Goal: Task Accomplishment & Management: Complete application form

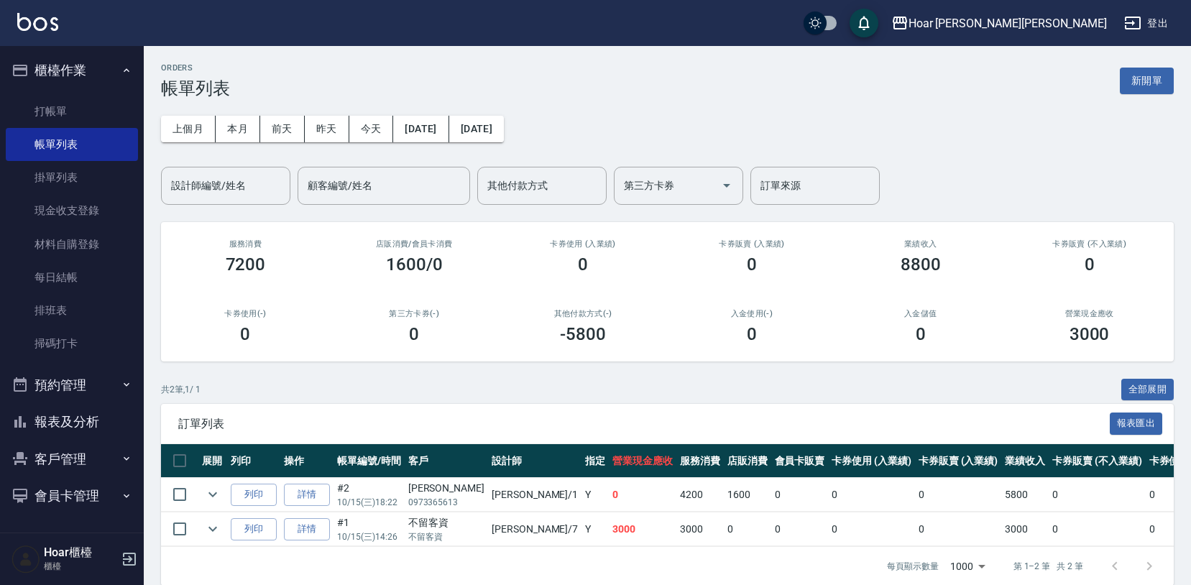
scroll to position [18, 0]
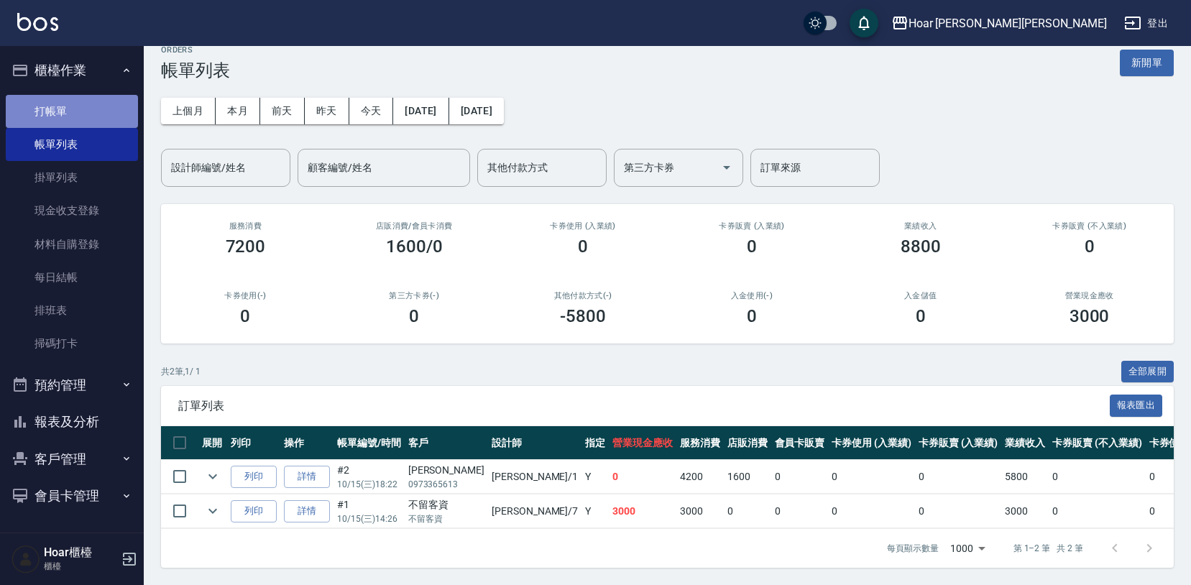
click at [93, 97] on link "打帳單" at bounding box center [72, 111] width 132 height 33
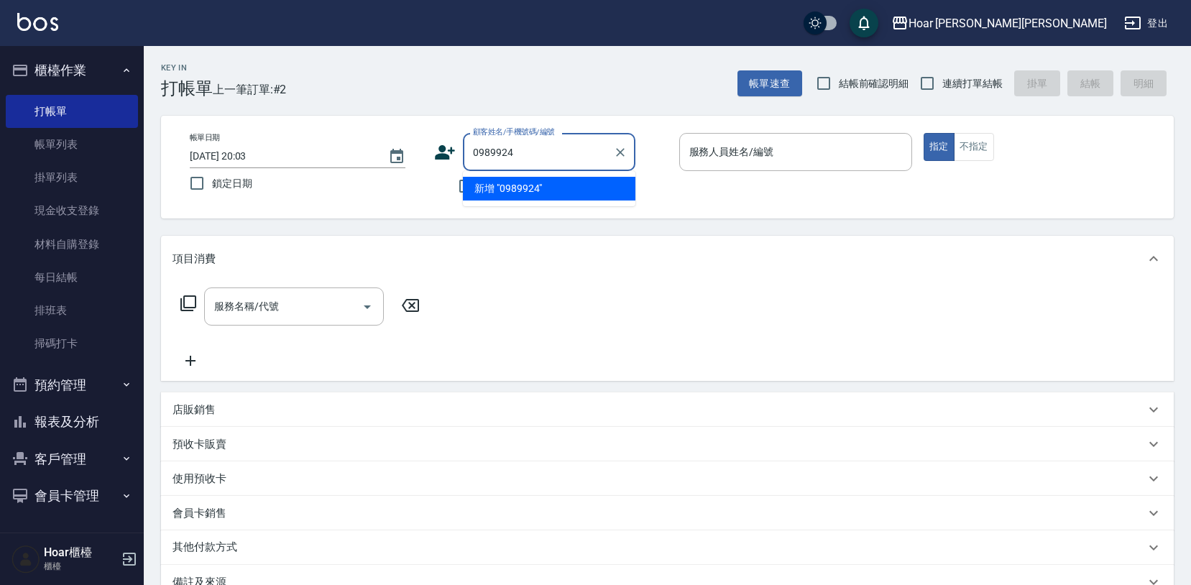
type input "0989924"
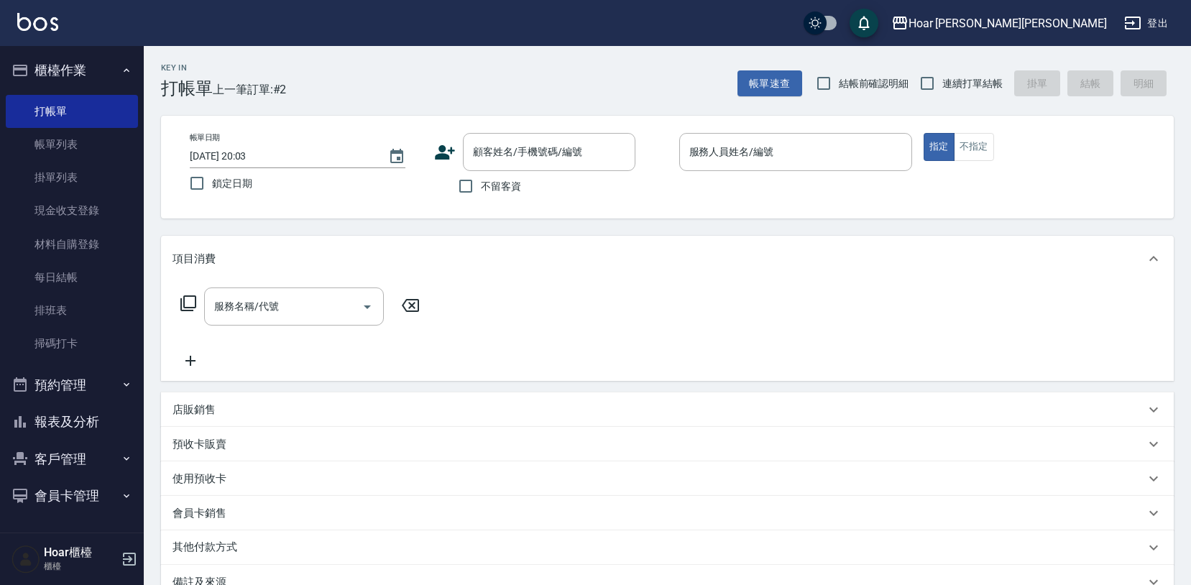
click at [603, 265] on div "項目消費" at bounding box center [659, 259] width 973 height 15
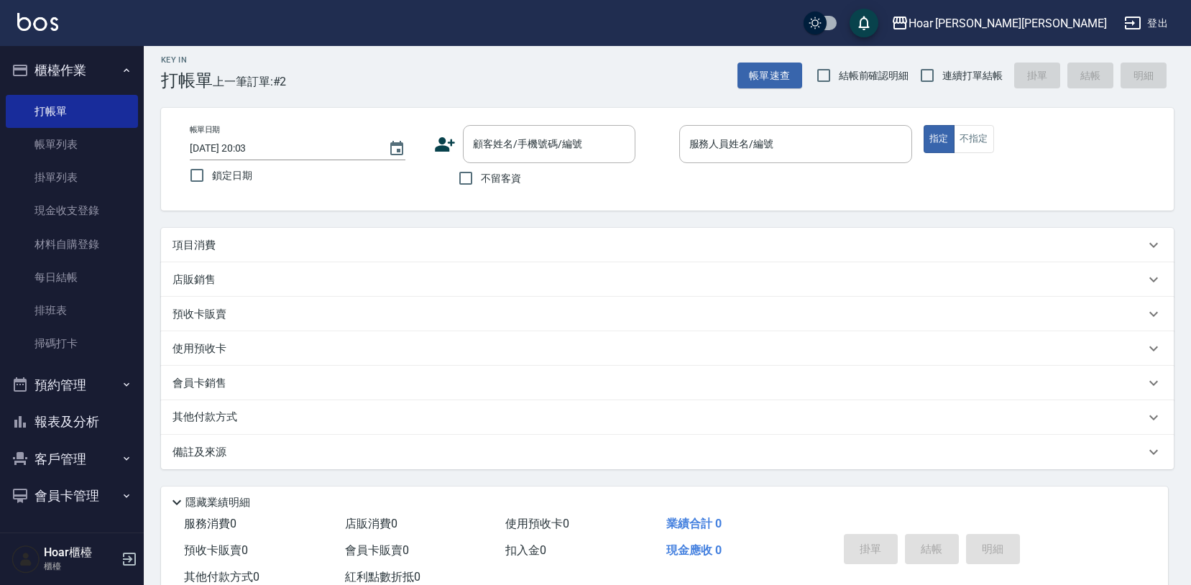
scroll to position [6, 0]
click at [466, 179] on input "不留客資" at bounding box center [466, 180] width 30 height 30
checkbox input "true"
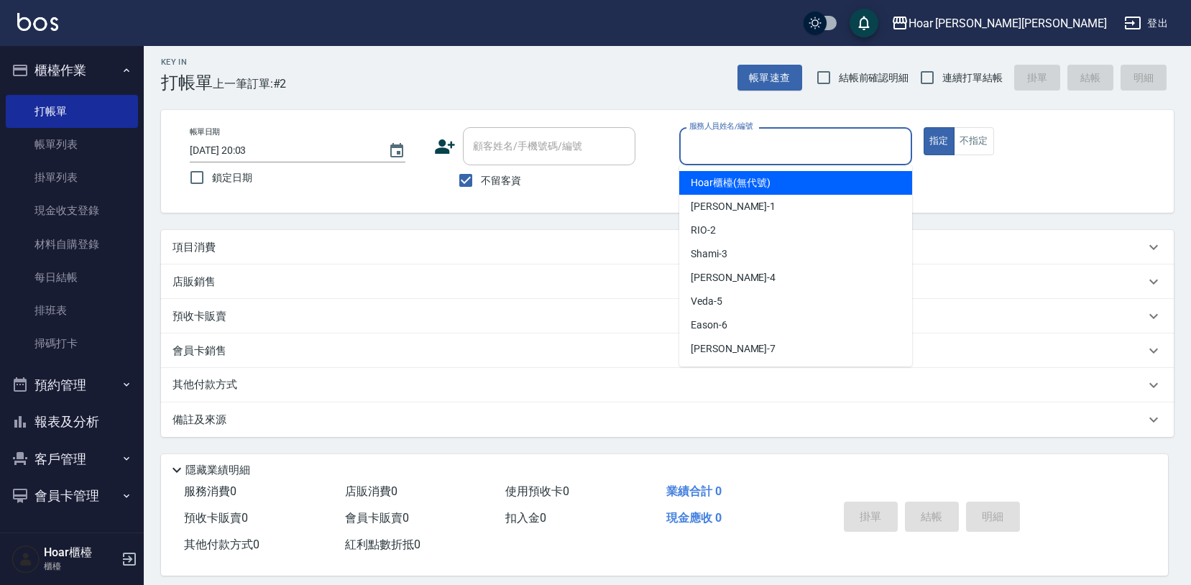
click at [782, 154] on input "服務人員姓名/編號" at bounding box center [796, 146] width 220 height 25
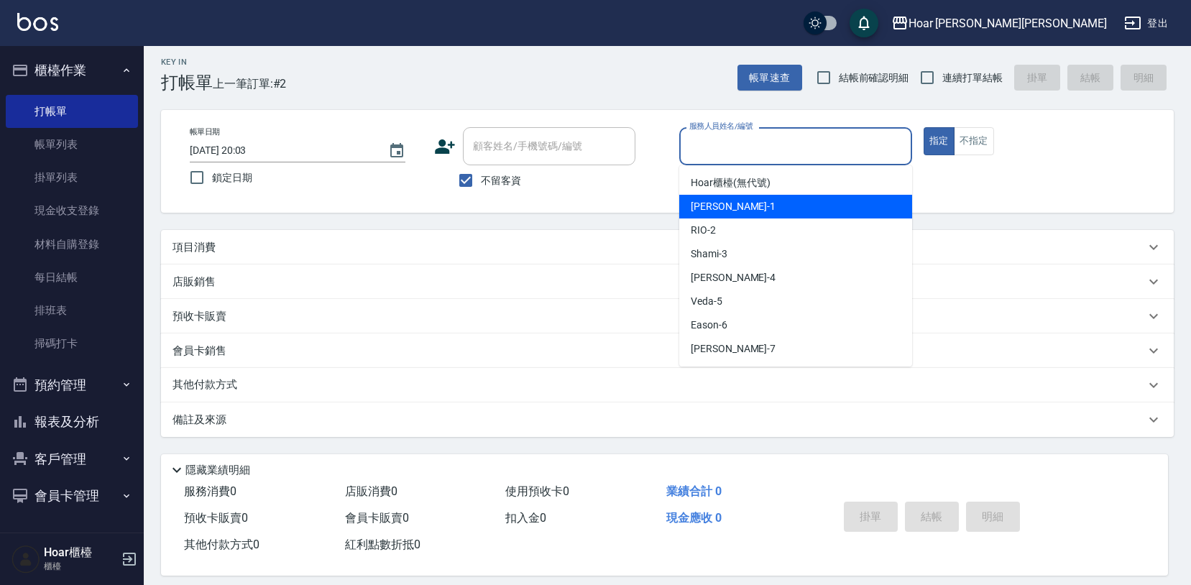
click at [724, 199] on div "[PERSON_NAME] -1" at bounding box center [795, 207] width 233 height 24
type input "[PERSON_NAME]-1"
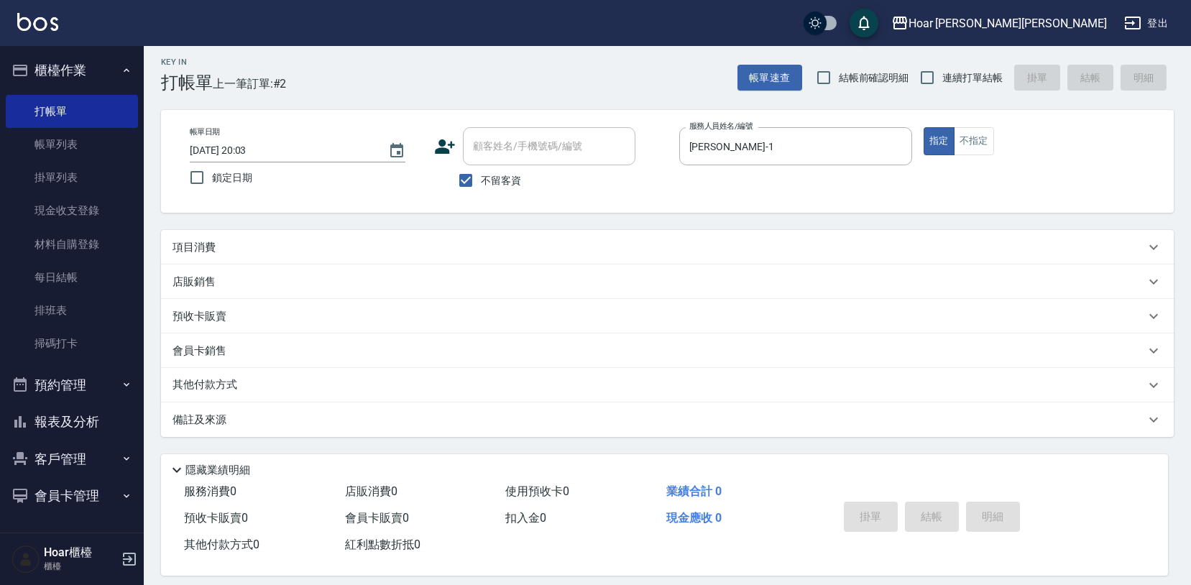
click at [203, 252] on p "項目消費" at bounding box center [194, 247] width 43 height 15
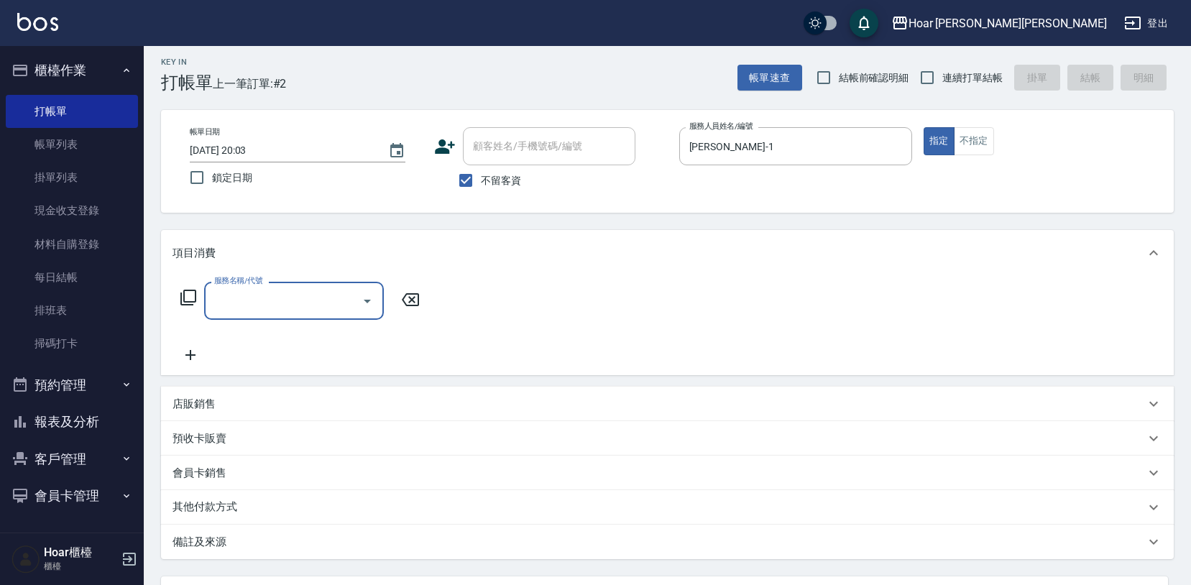
scroll to position [0, 0]
click at [218, 298] on input "服務名稱/代號" at bounding box center [283, 300] width 145 height 25
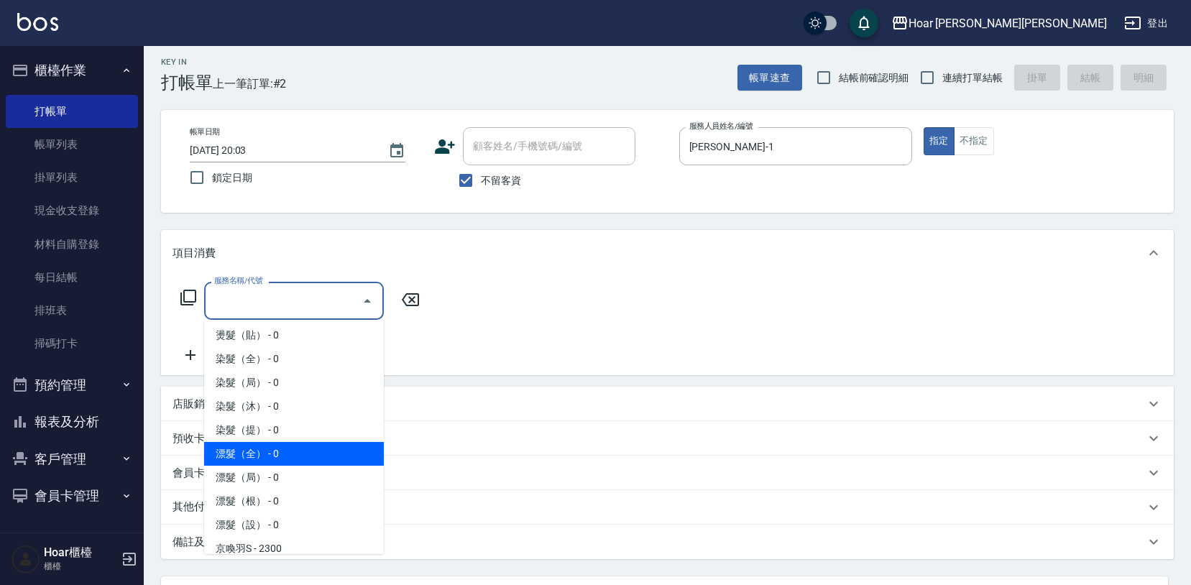
scroll to position [280, 0]
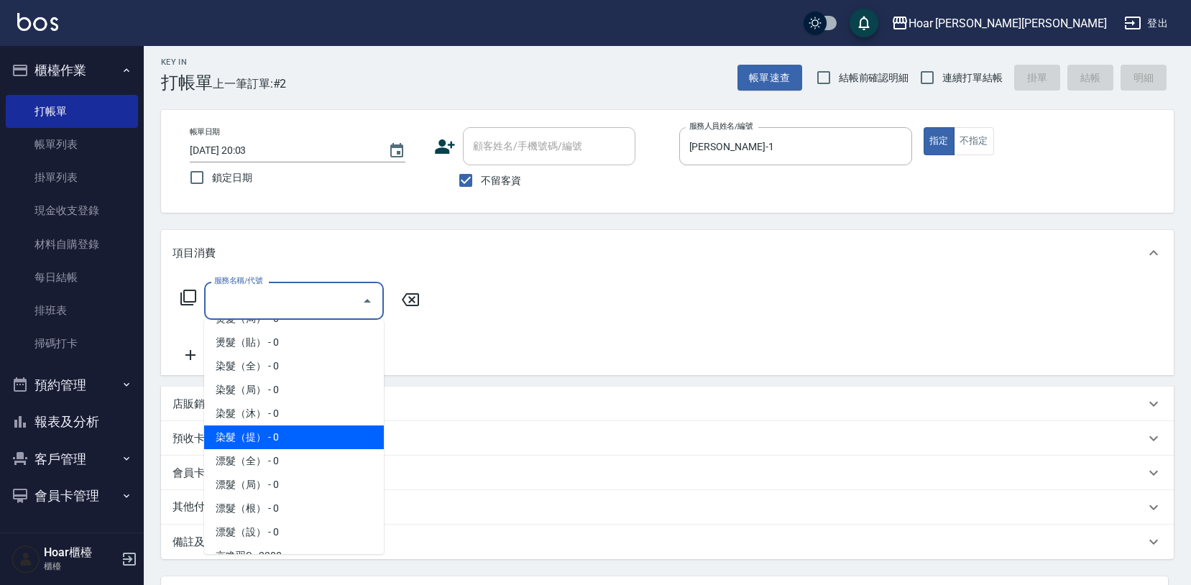
click at [275, 437] on span "染髮（提） - 0" at bounding box center [294, 438] width 180 height 24
type input "染髮（提）(404)"
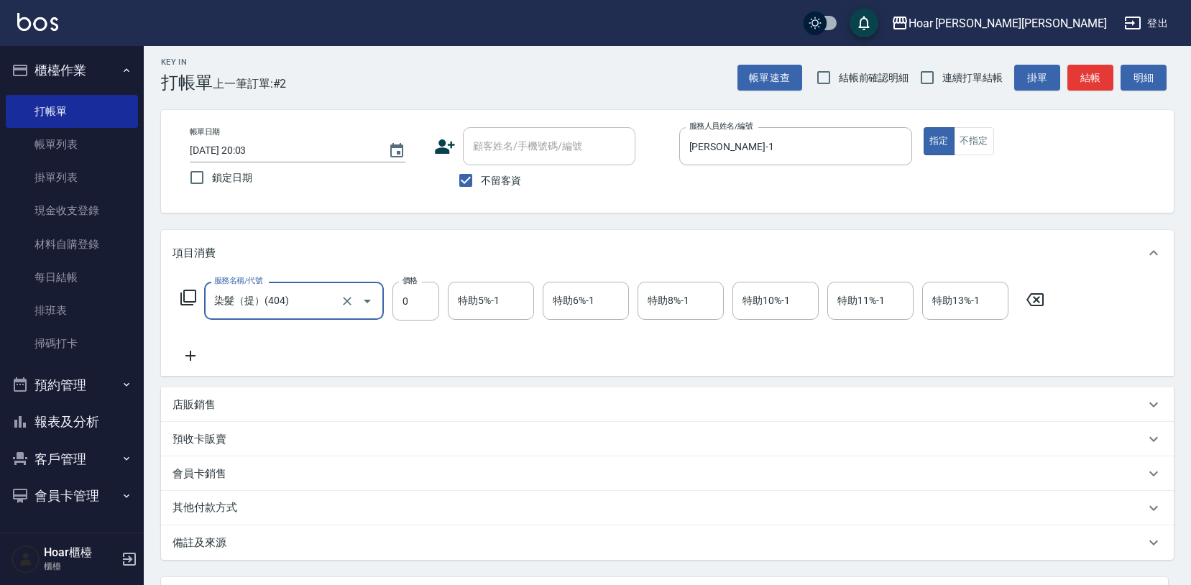
click at [193, 358] on icon at bounding box center [191, 355] width 36 height 17
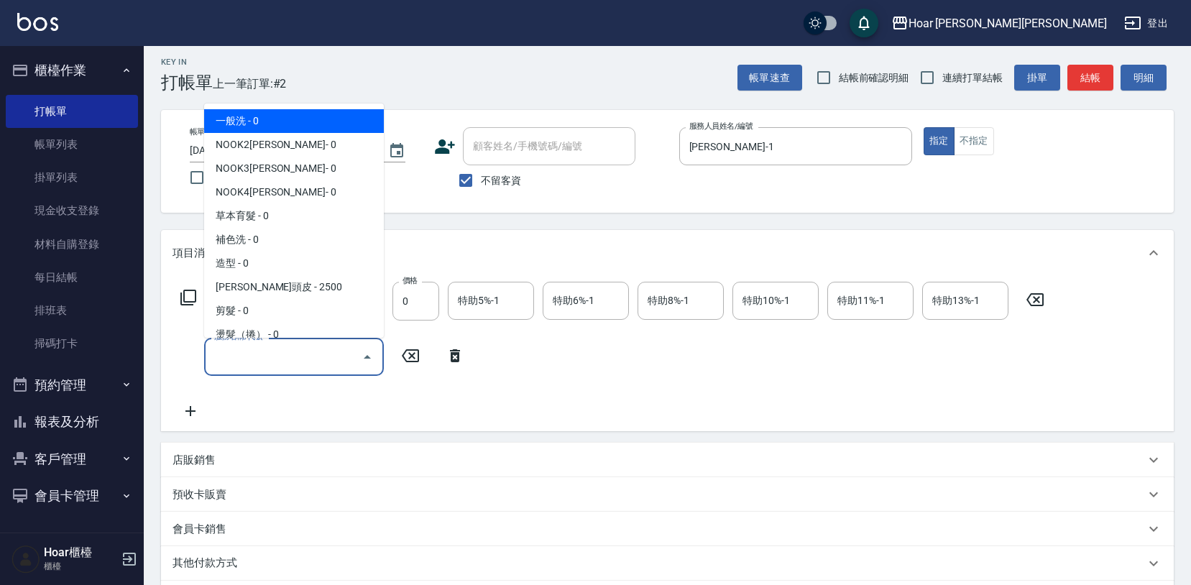
click at [252, 361] on input "服務名稱/代號" at bounding box center [283, 356] width 145 height 25
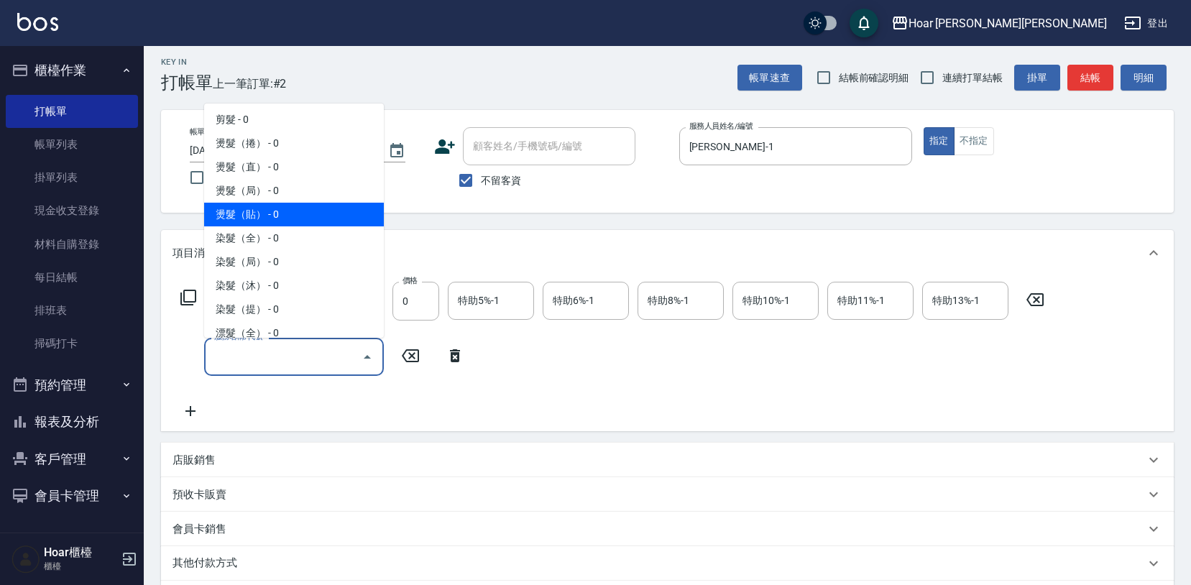
scroll to position [205, 0]
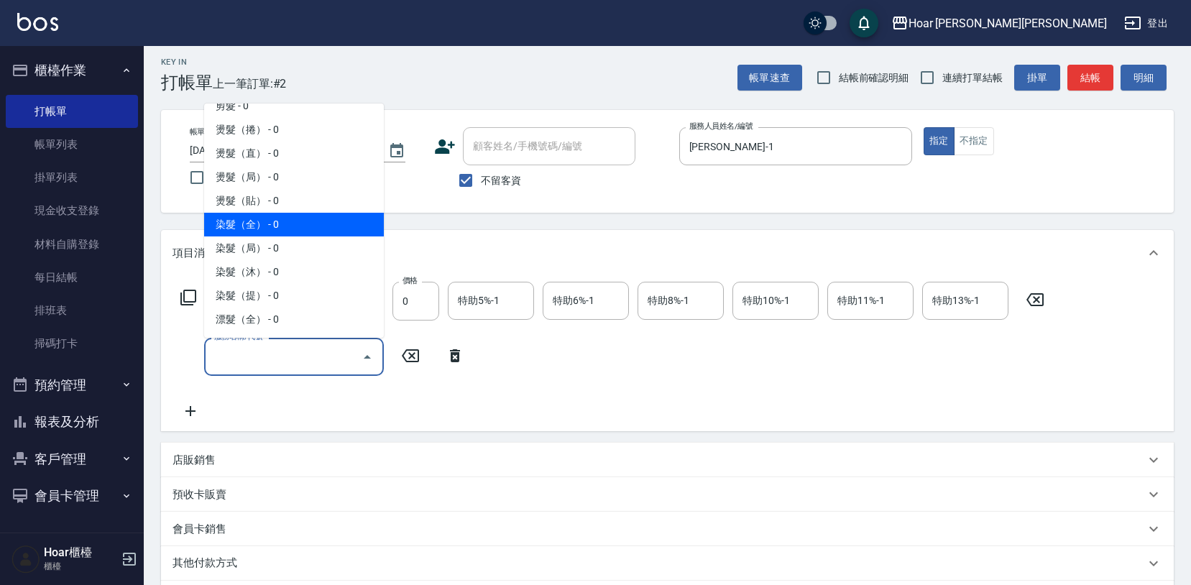
drag, startPoint x: 274, startPoint y: 232, endPoint x: 247, endPoint y: 286, distance: 60.8
click at [274, 232] on span "染髮（全） - 0" at bounding box center [294, 225] width 180 height 24
type input "染髮（全）(401)"
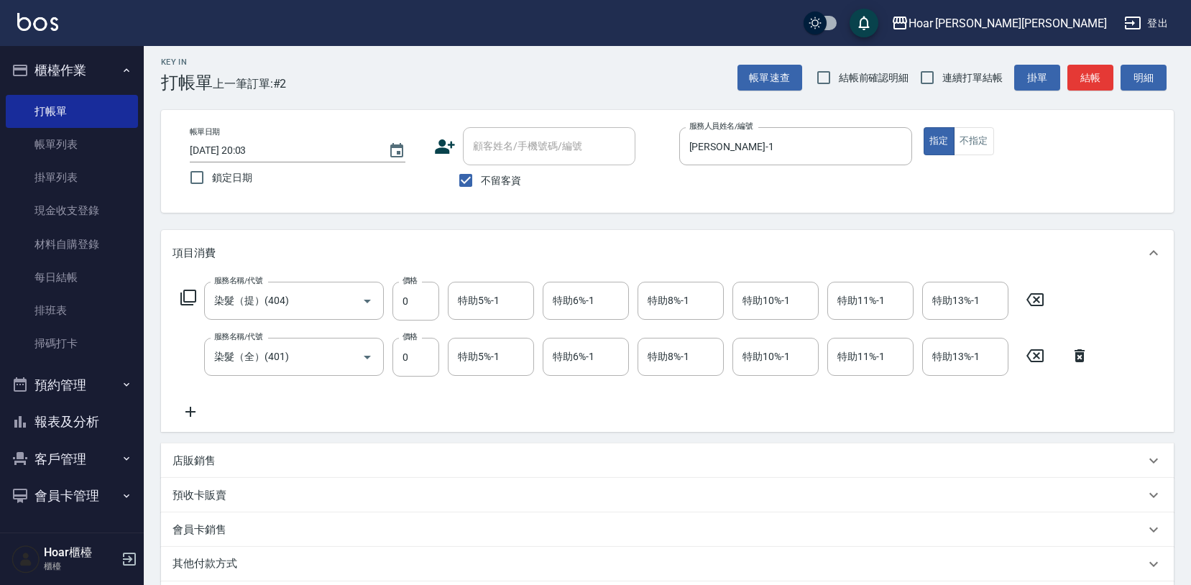
click at [189, 411] on icon at bounding box center [191, 412] width 10 height 10
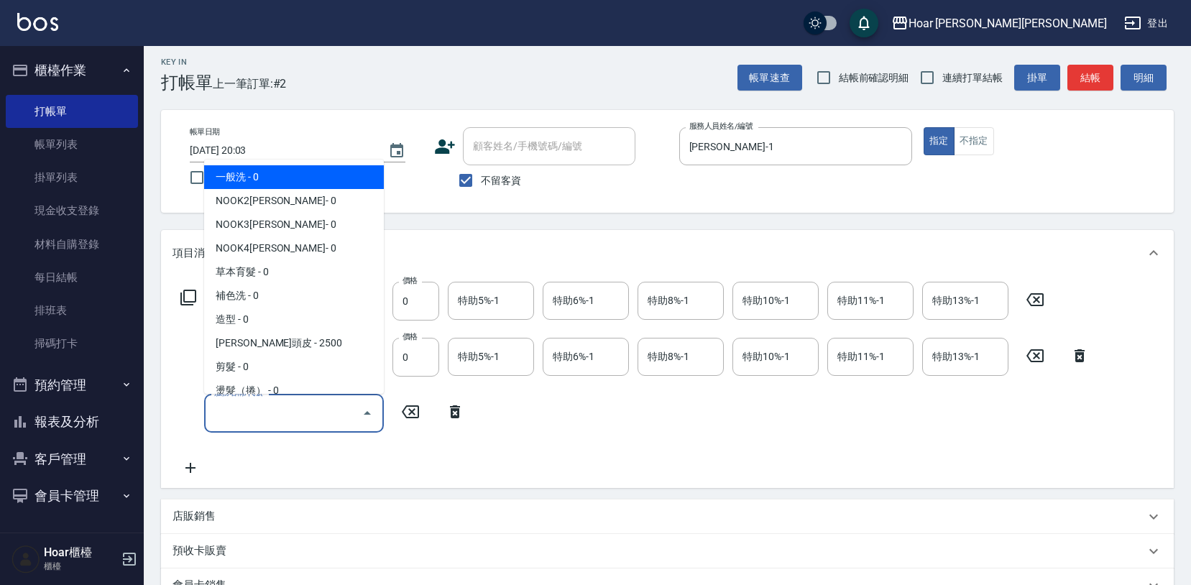
click at [279, 410] on input "服務名稱/代號" at bounding box center [283, 413] width 145 height 25
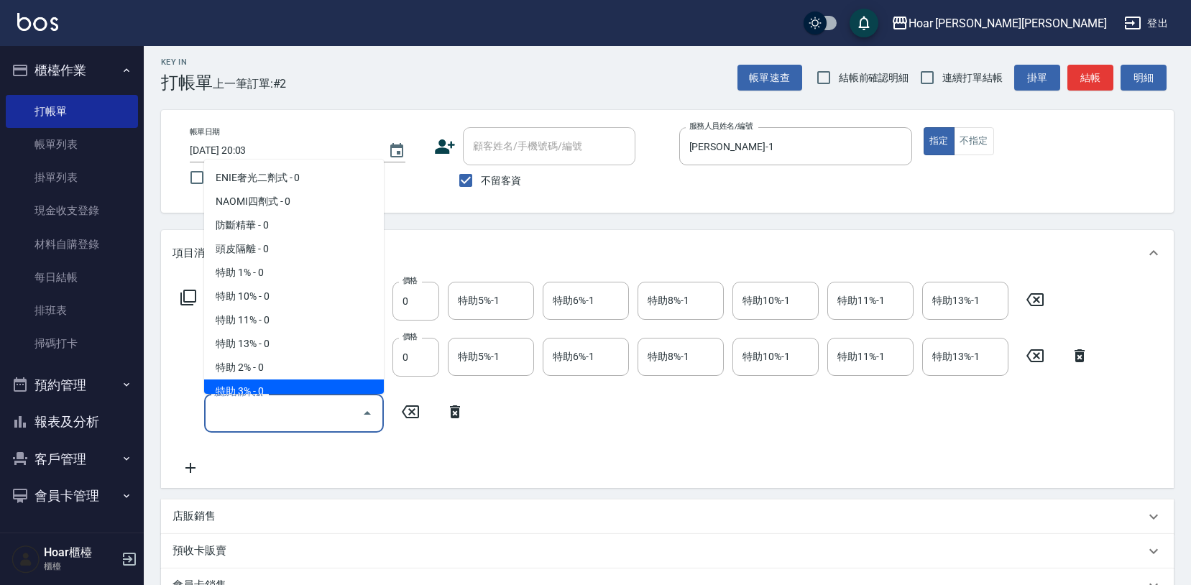
scroll to position [702, 0]
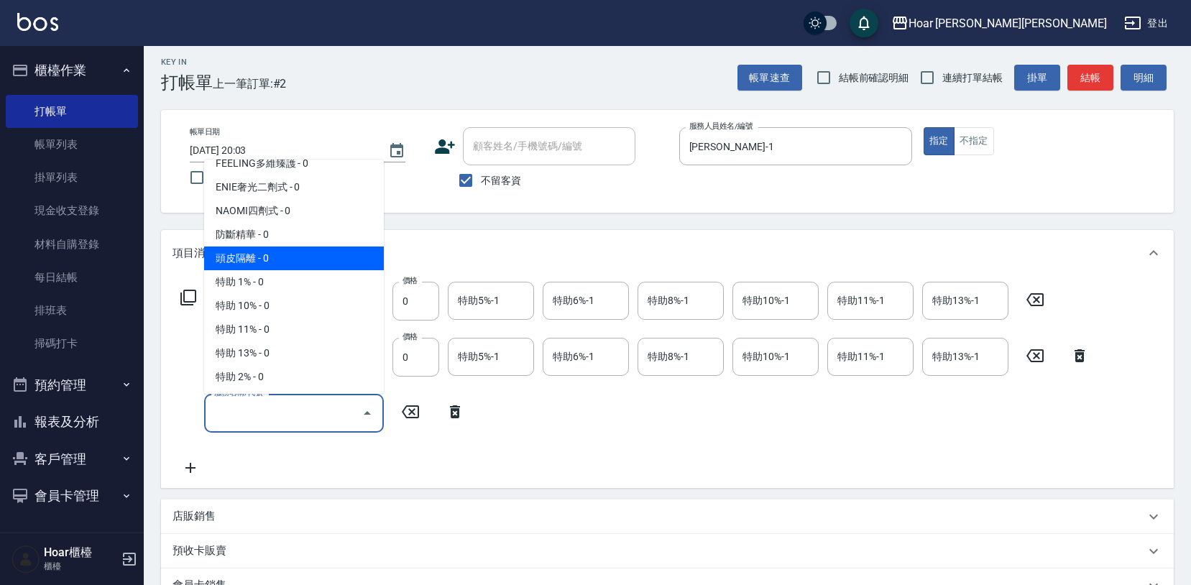
click at [251, 255] on span "頭皮隔離 - 0" at bounding box center [294, 259] width 180 height 24
type input "頭皮隔離(701)"
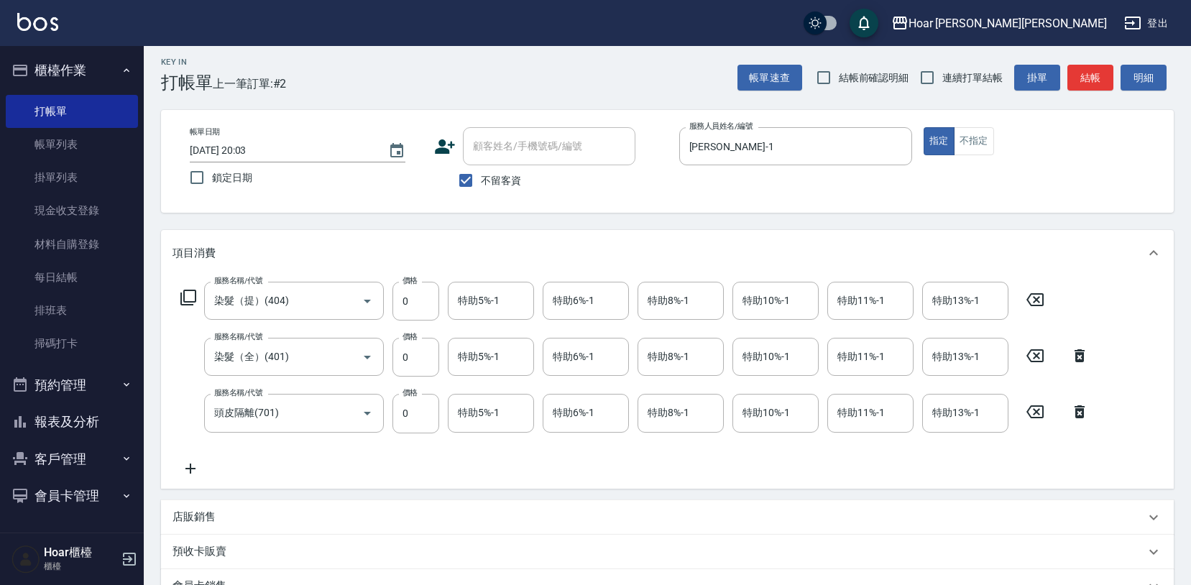
click at [188, 469] on icon at bounding box center [191, 469] width 10 height 10
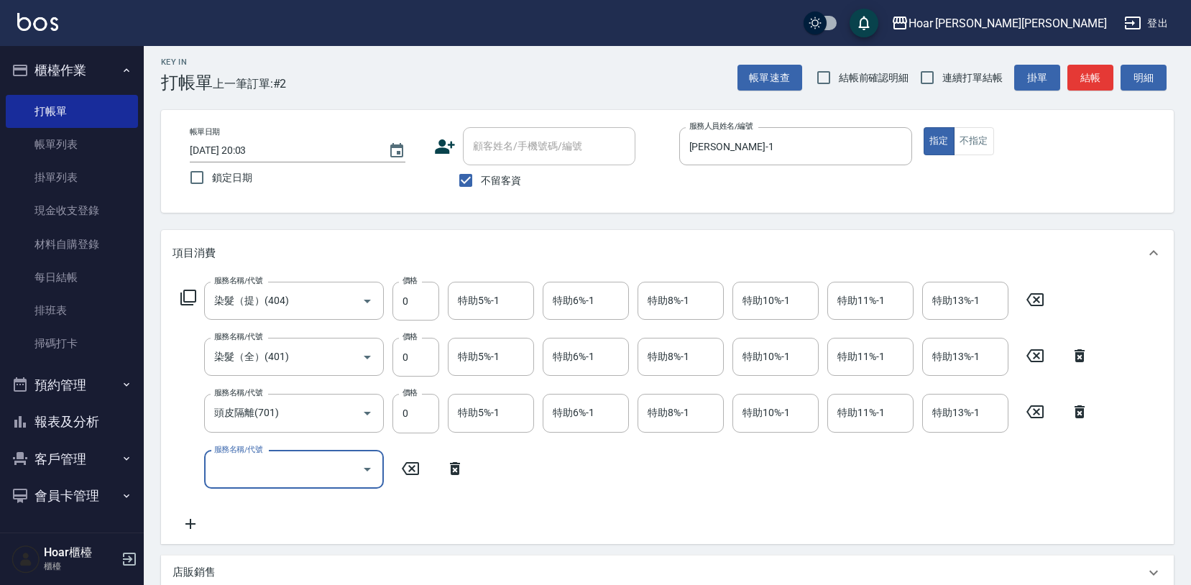
scroll to position [0, 0]
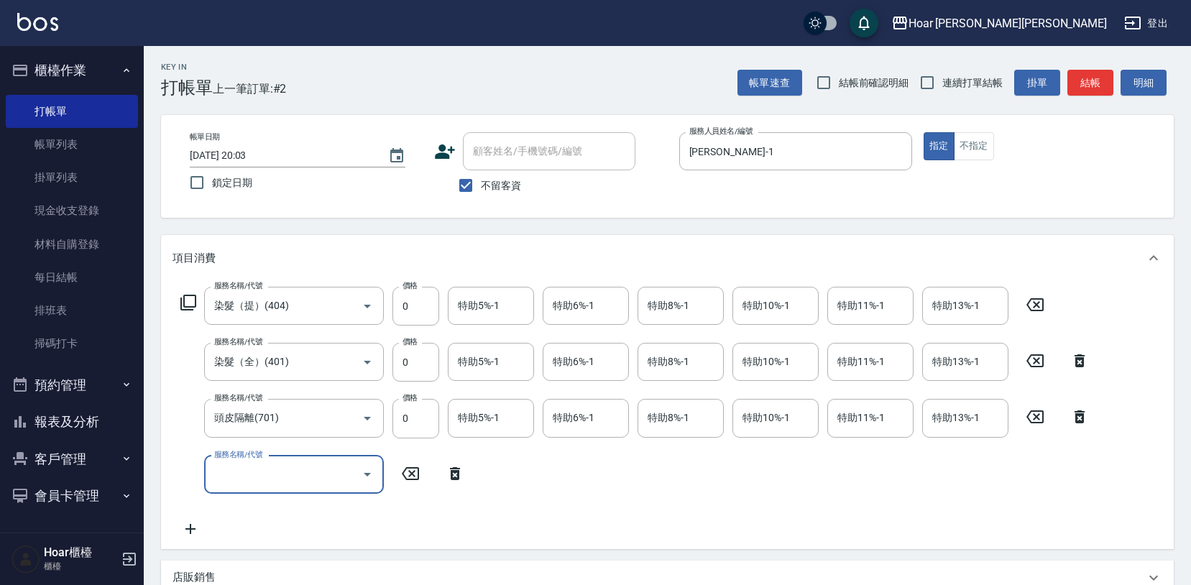
click at [253, 470] on input "服務名稱/代號" at bounding box center [283, 474] width 145 height 25
click at [395, 522] on div "服務名稱/代號 染髮（提）(404) 服務名稱/代號 價格 0 價格 特助5%-1 特助5%-1 特助6%-1 特助6%-1 特助8%-1 特助8%-1 特助…" at bounding box center [635, 413] width 925 height 251
click at [422, 318] on input "0" at bounding box center [416, 307] width 47 height 39
click at [421, 313] on input "0" at bounding box center [416, 307] width 47 height 39
type input "1800"
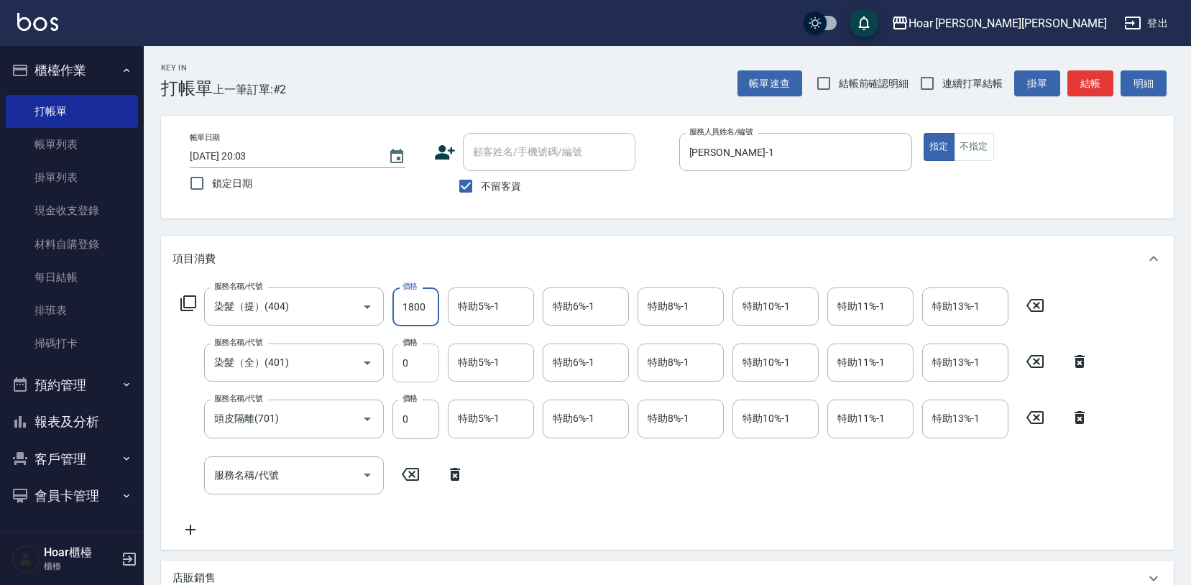
click at [416, 368] on input "0" at bounding box center [416, 363] width 47 height 39
type input "1800"
click at [426, 427] on input "0" at bounding box center [416, 419] width 47 height 39
type input "400"
click at [546, 506] on div "服務名稱/代號 染髮（提）(404) 服務名稱/代號 價格 1800 價格 特助5%-1 特助5%-1 特助6%-1 特助6%-1 特助8%-1 特助8%-1…" at bounding box center [635, 413] width 925 height 251
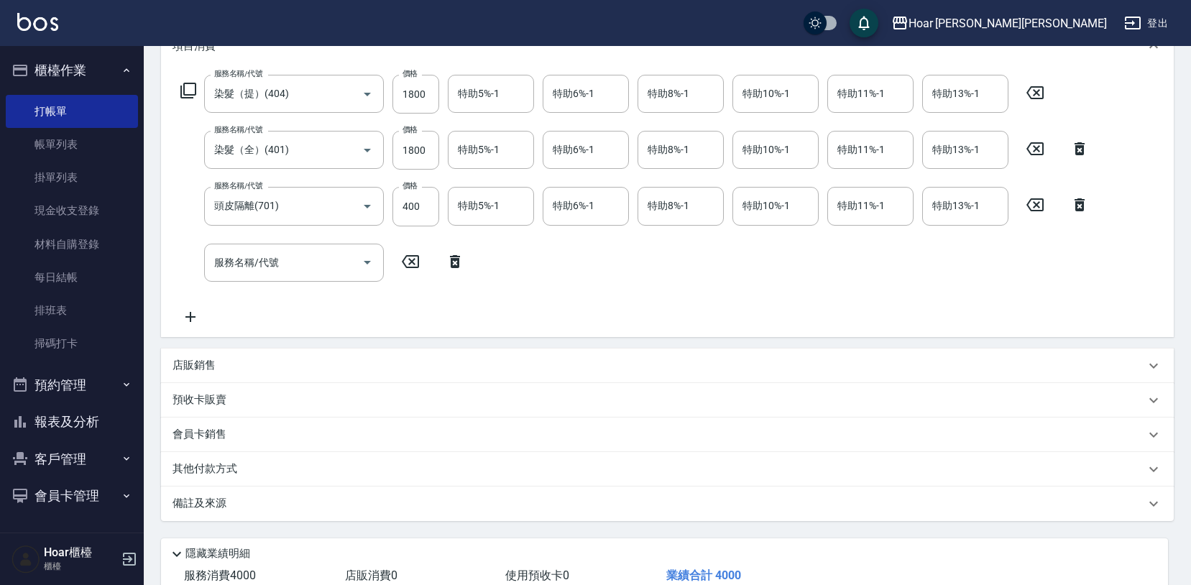
scroll to position [311, 0]
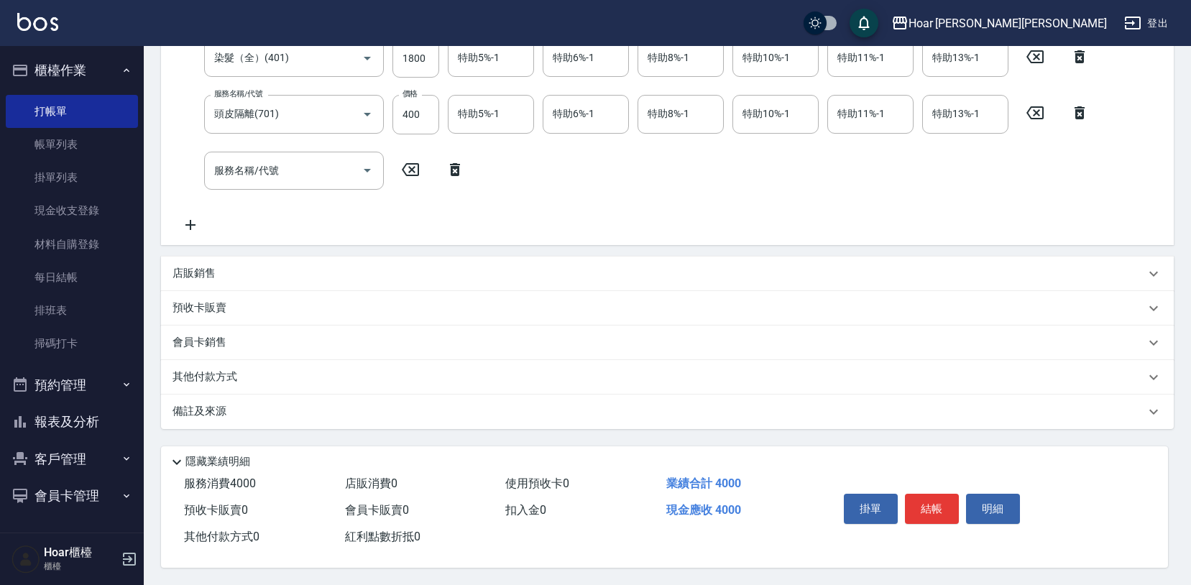
click at [943, 513] on button "結帳" at bounding box center [932, 509] width 54 height 30
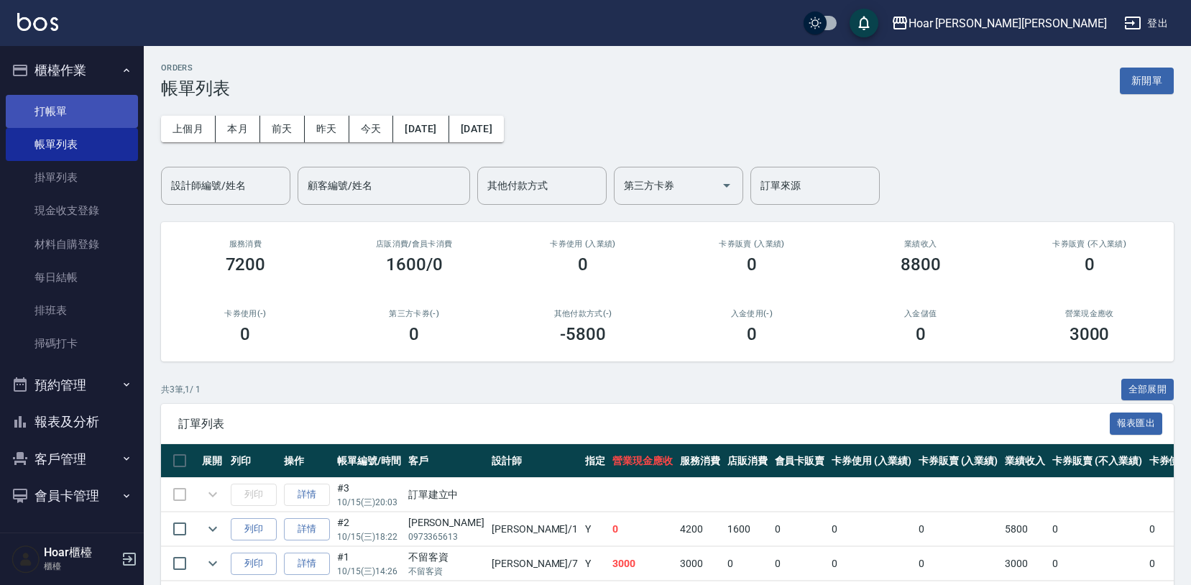
click at [82, 114] on link "打帳單" at bounding box center [72, 111] width 132 height 33
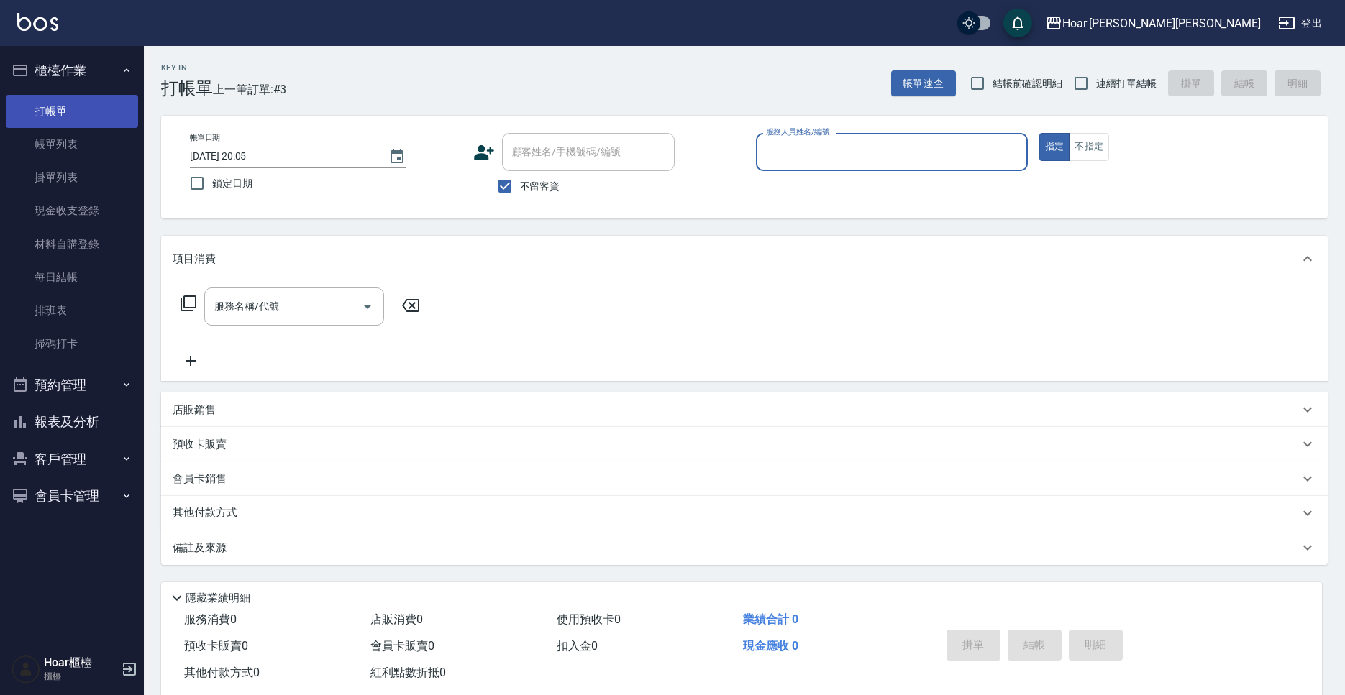
click at [75, 114] on link "打帳單" at bounding box center [72, 111] width 132 height 33
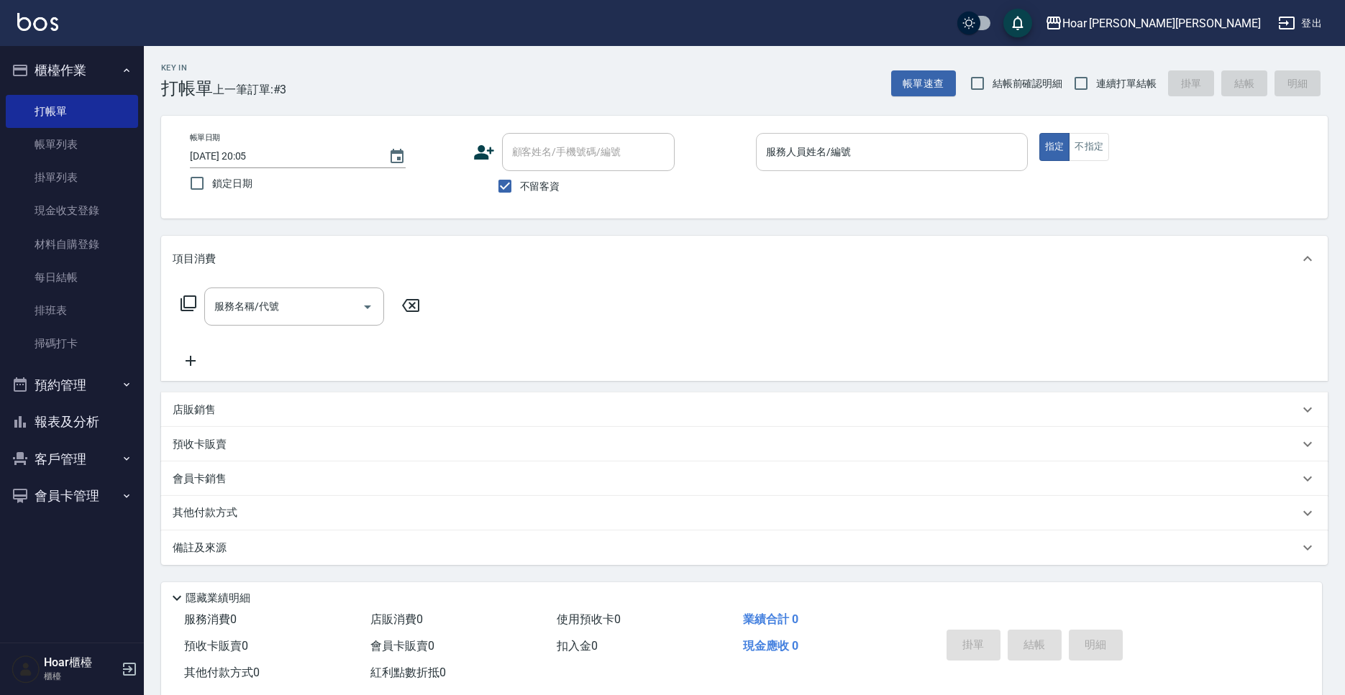
click at [838, 159] on input "服務人員姓名/編號" at bounding box center [891, 151] width 259 height 25
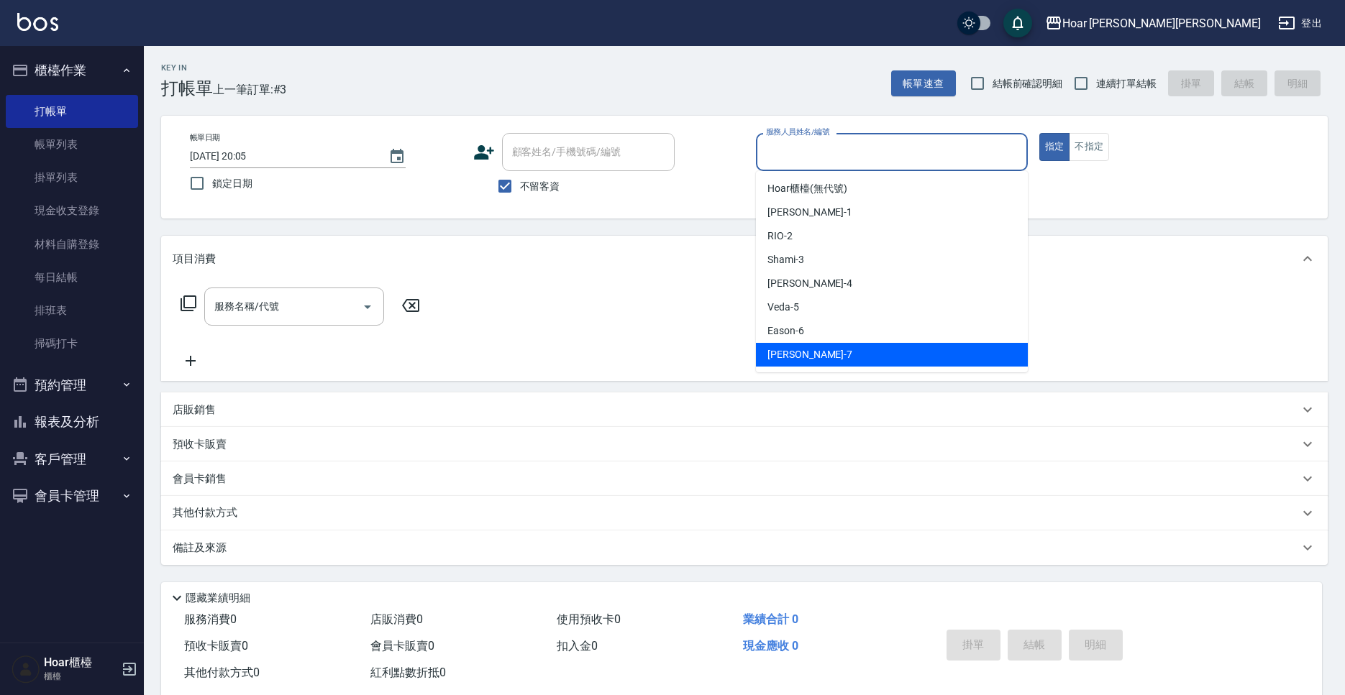
click at [815, 353] on div "[PERSON_NAME] -7" at bounding box center [892, 355] width 272 height 24
type input "[PERSON_NAME]-7"
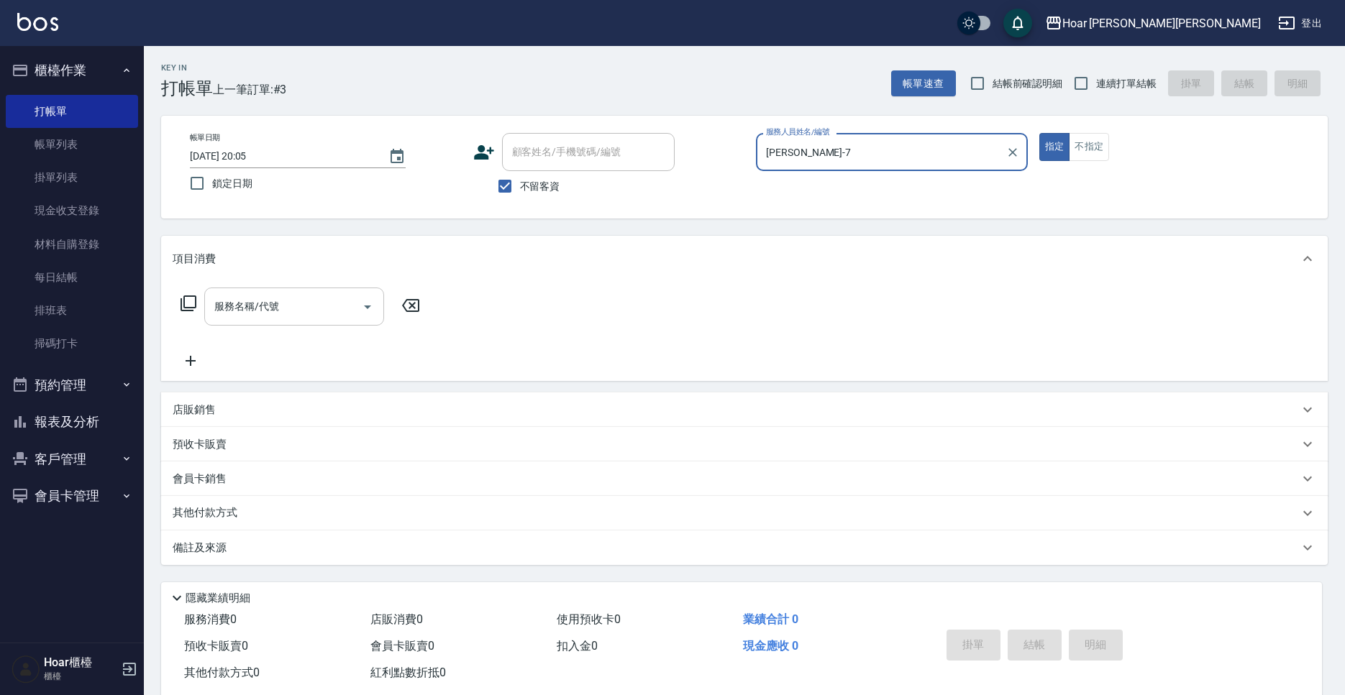
click at [254, 308] on input "服務名稱/代號" at bounding box center [283, 306] width 145 height 25
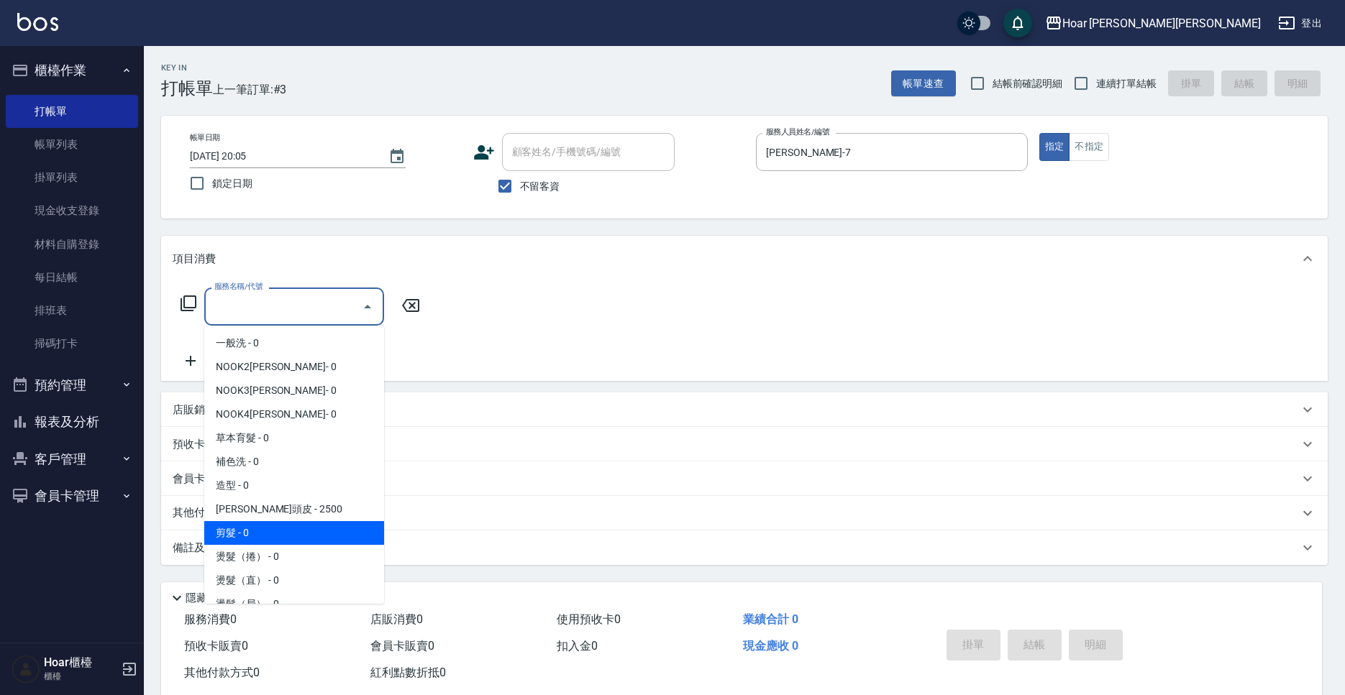
click at [292, 533] on span "剪髮 - 0" at bounding box center [294, 533] width 180 height 24
type input "剪髮(201)"
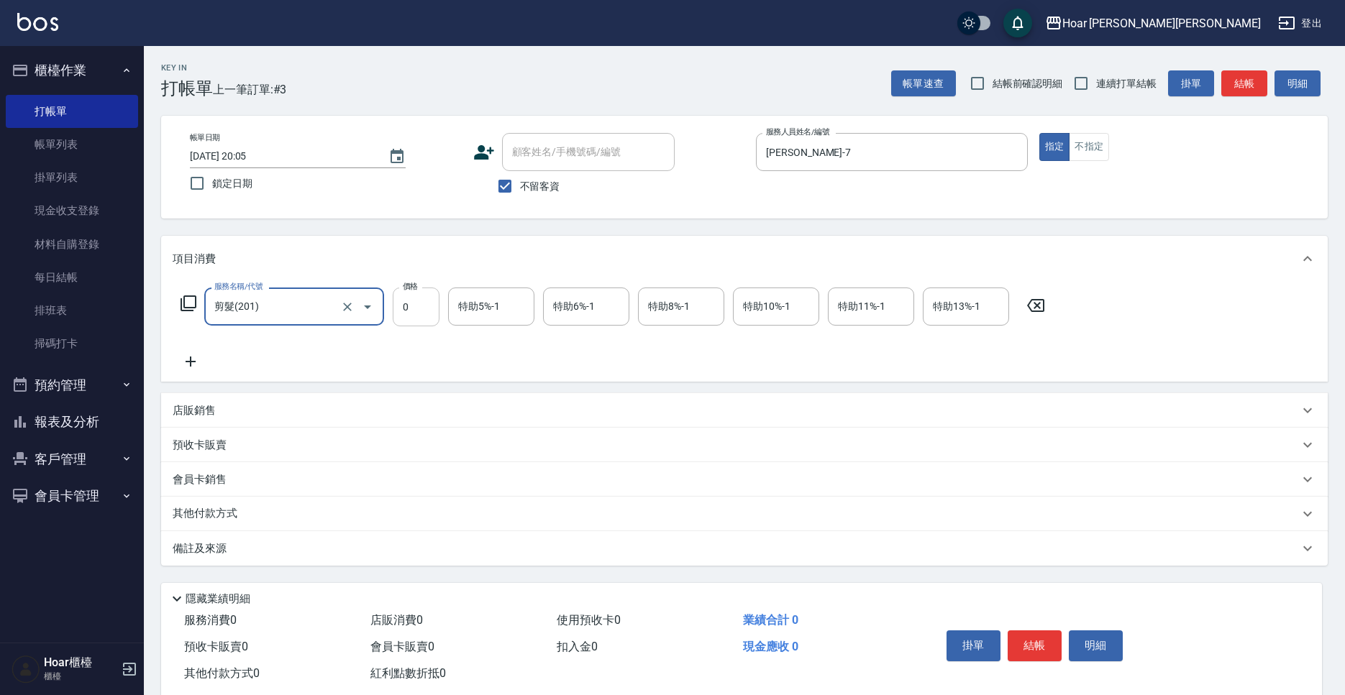
click at [412, 306] on input "0" at bounding box center [416, 307] width 47 height 39
type input "800"
click at [1041, 585] on button "結帳" at bounding box center [1034, 646] width 54 height 30
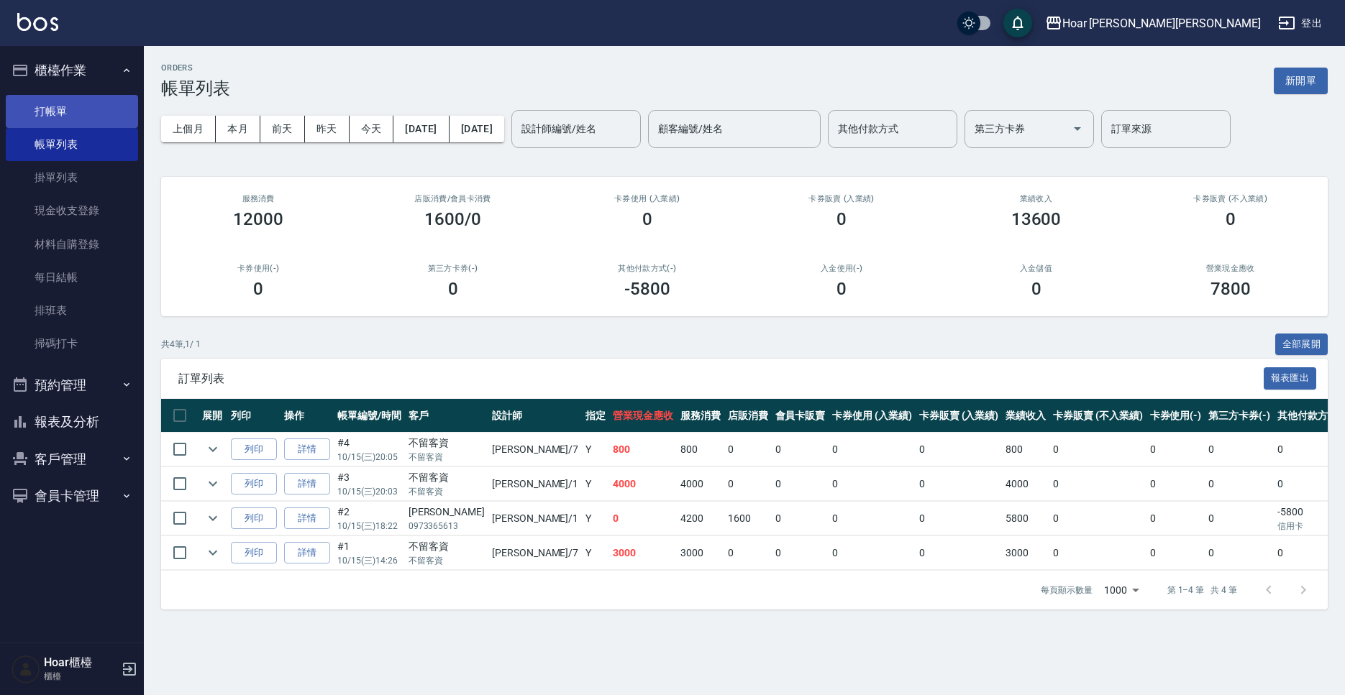
click at [68, 102] on link "打帳單" at bounding box center [72, 111] width 132 height 33
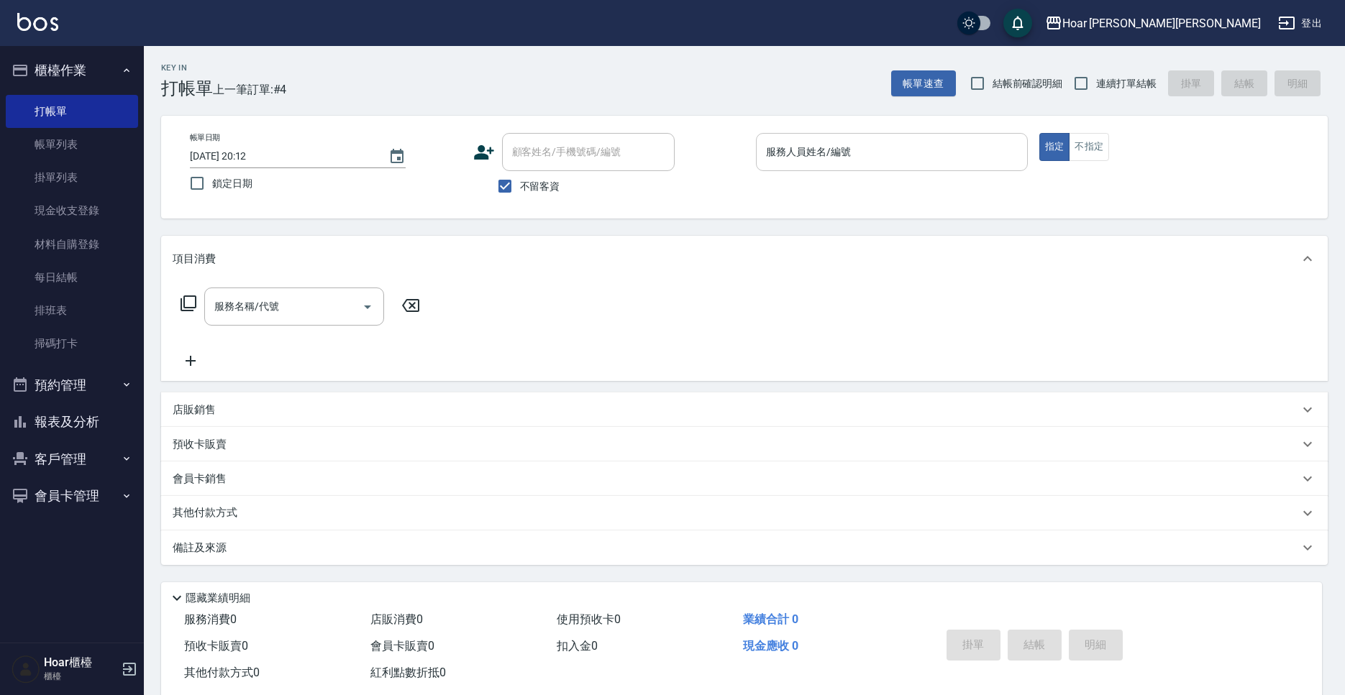
drag, startPoint x: 854, startPoint y: 150, endPoint x: 851, endPoint y: 162, distance: 11.7
click at [852, 150] on input "服務人員姓名/編號" at bounding box center [891, 151] width 259 height 25
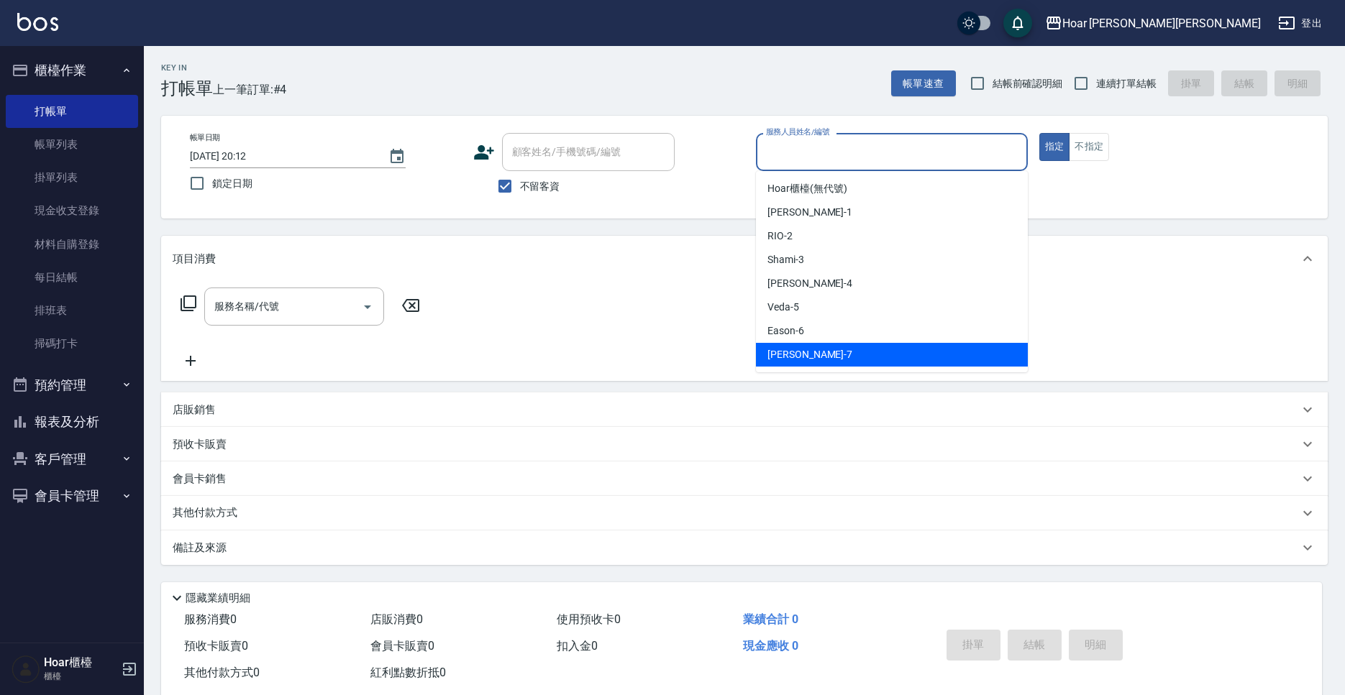
click at [850, 352] on div "[PERSON_NAME] -7" at bounding box center [892, 355] width 272 height 24
type input "[PERSON_NAME]-7"
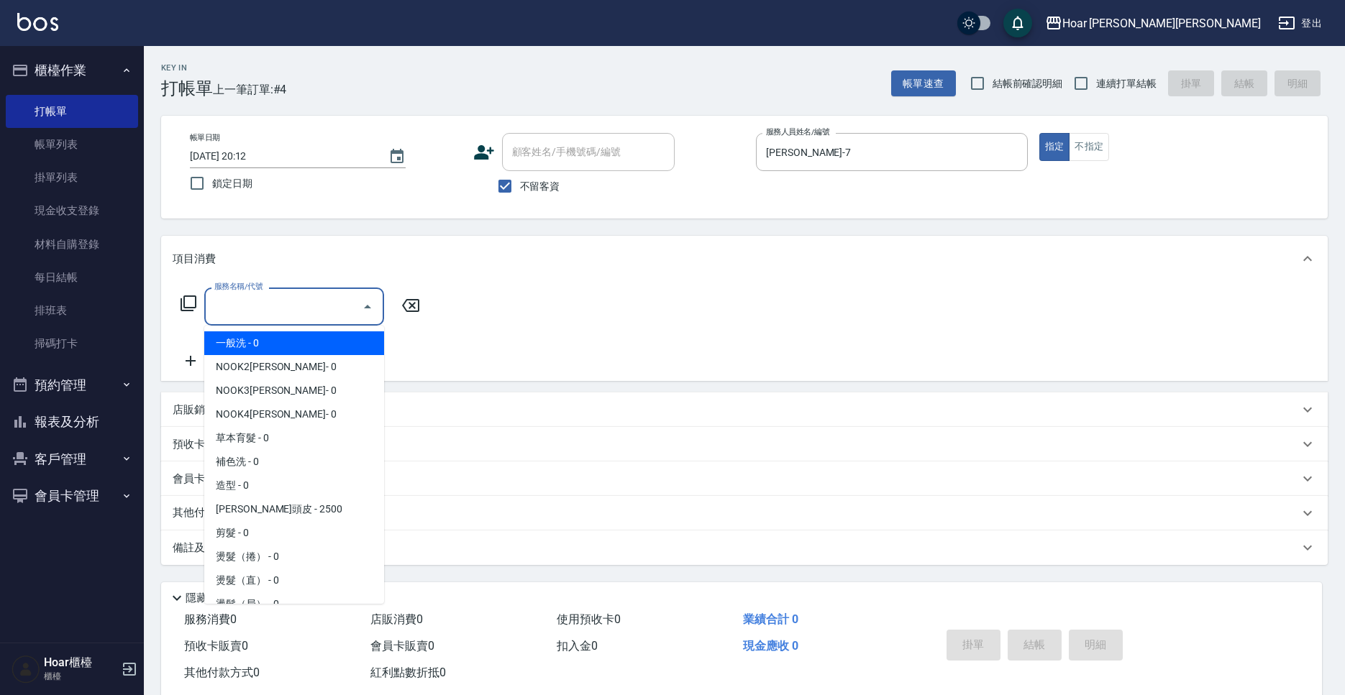
click at [244, 319] on input "服務名稱/代號" at bounding box center [283, 306] width 145 height 25
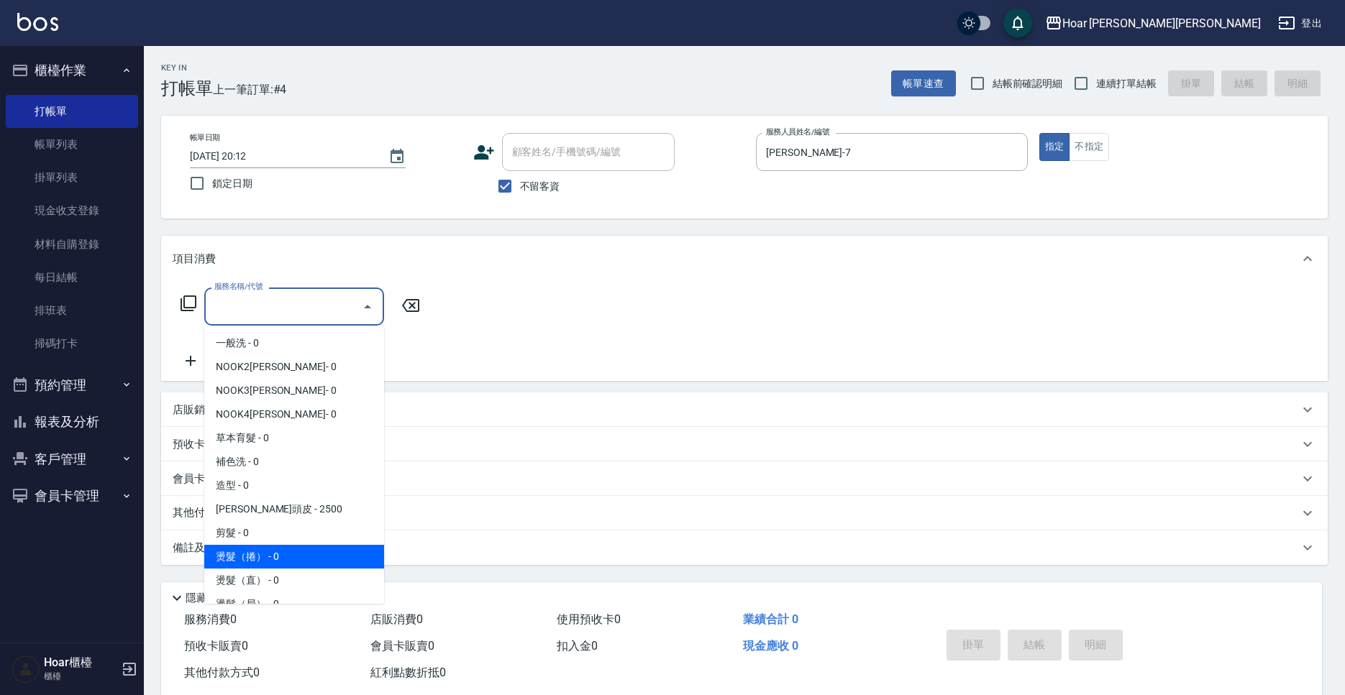
drag, startPoint x: 277, startPoint y: 553, endPoint x: 328, endPoint y: 490, distance: 80.7
click at [277, 553] on span "燙髮（捲） - 0" at bounding box center [294, 557] width 180 height 24
type input "燙髮（捲）(301)"
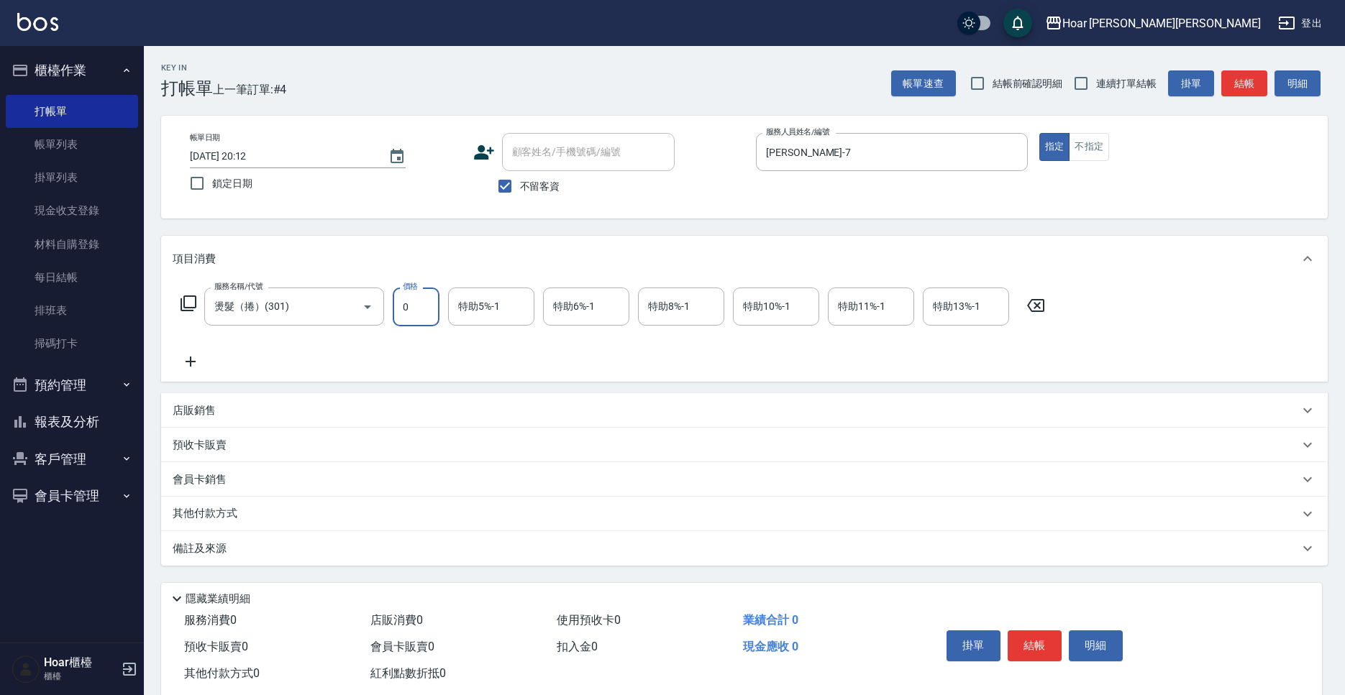
click at [417, 318] on input "0" at bounding box center [416, 307] width 47 height 39
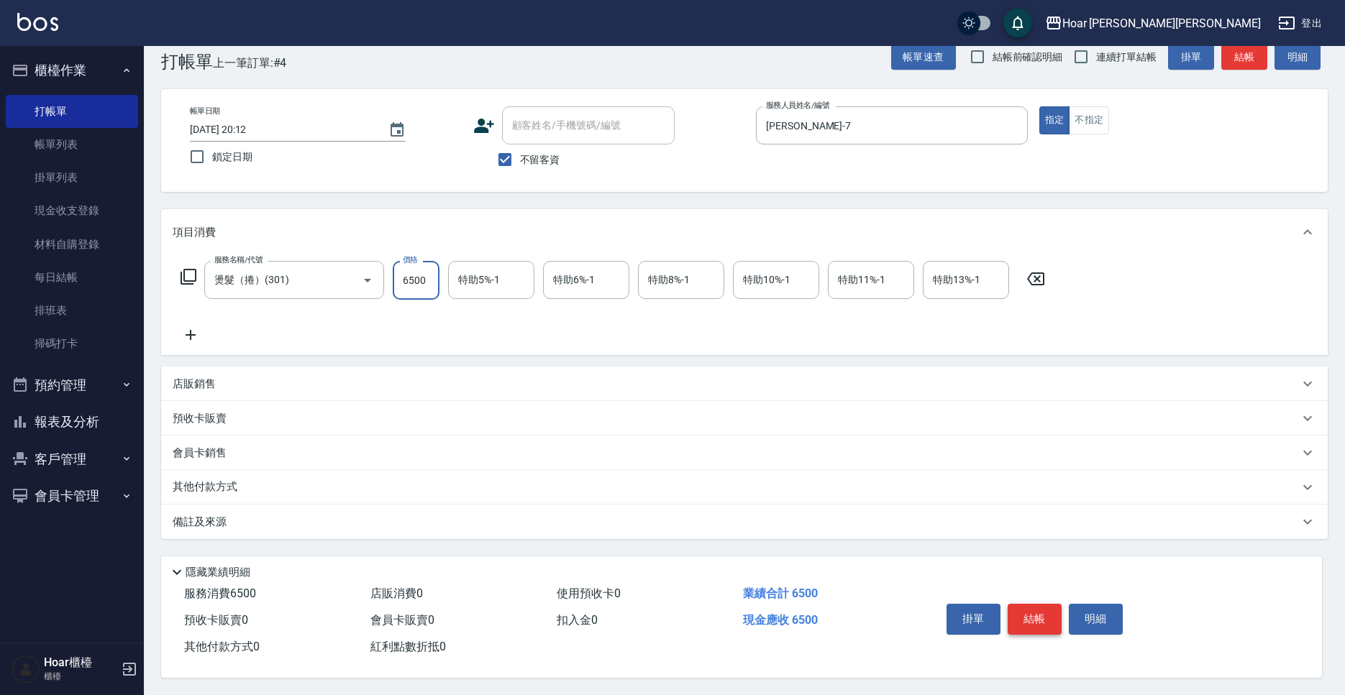
type input "6500"
click at [1038, 585] on button "結帳" at bounding box center [1034, 619] width 54 height 30
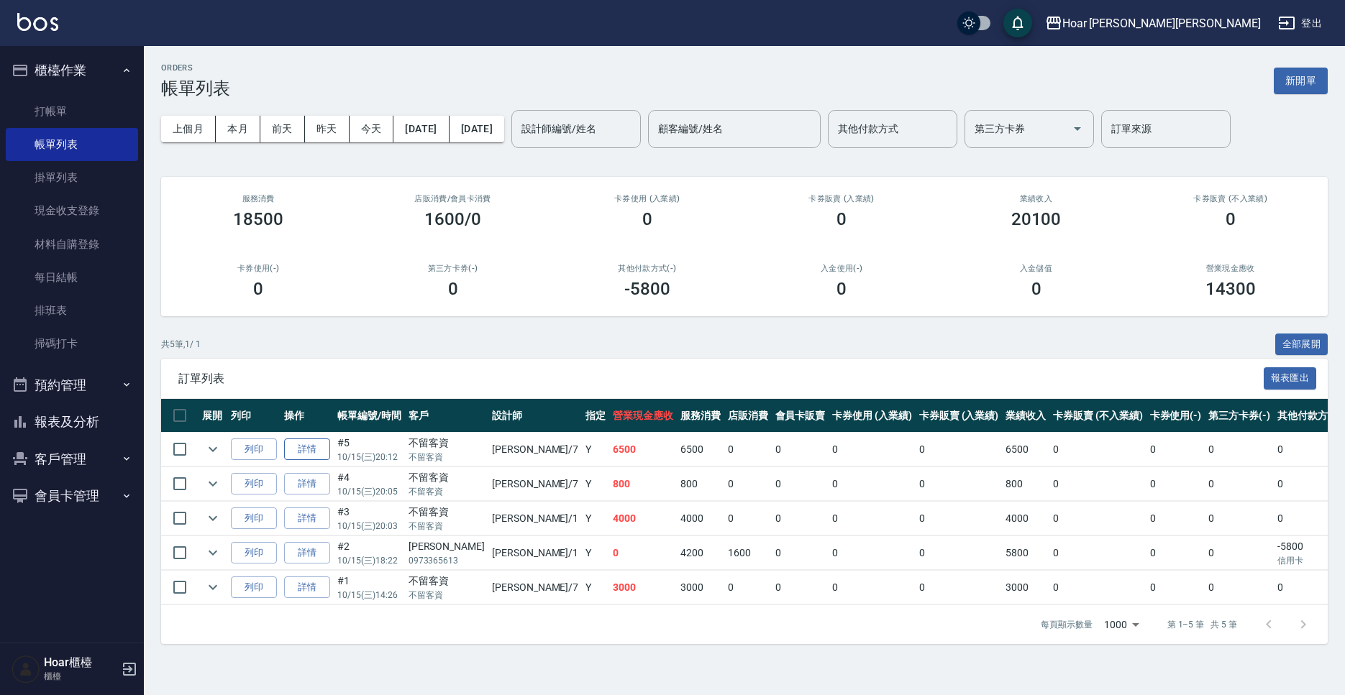
click at [306, 442] on link "詳情" at bounding box center [307, 450] width 46 height 22
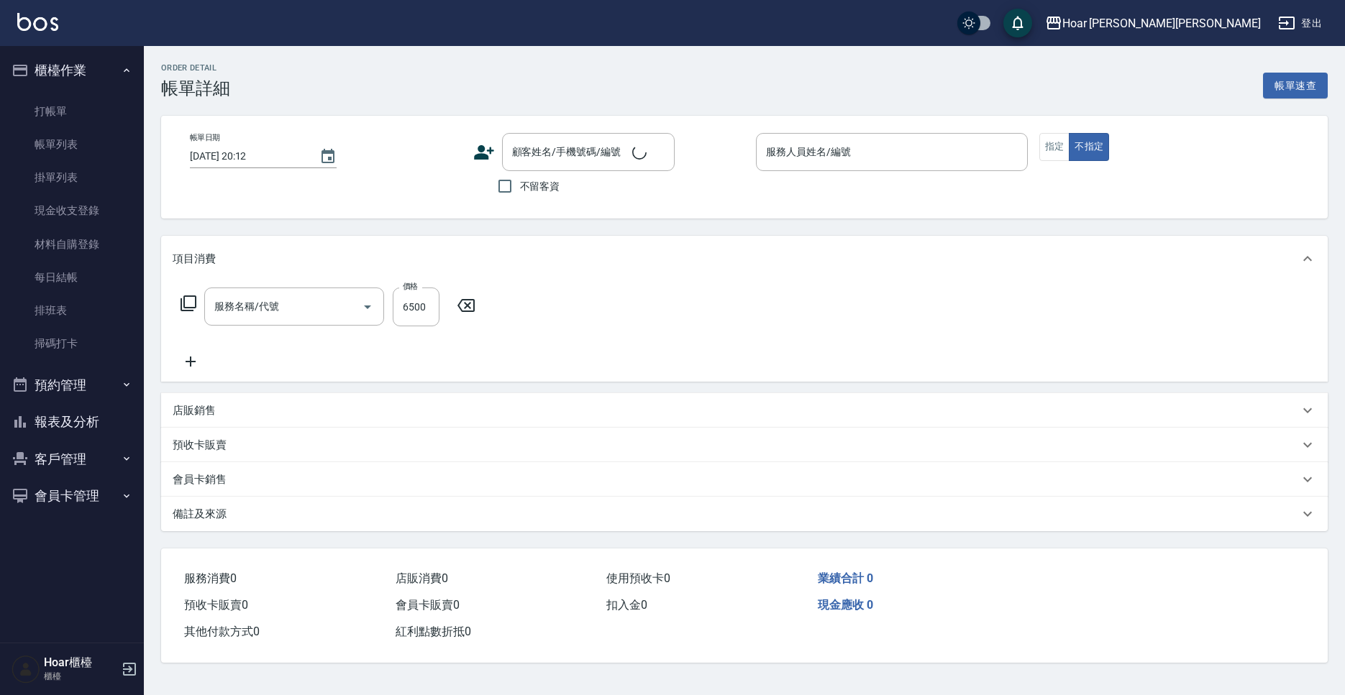
checkbox input "true"
type input "[PERSON_NAME]-7"
type input "燙髮（捲）(301)"
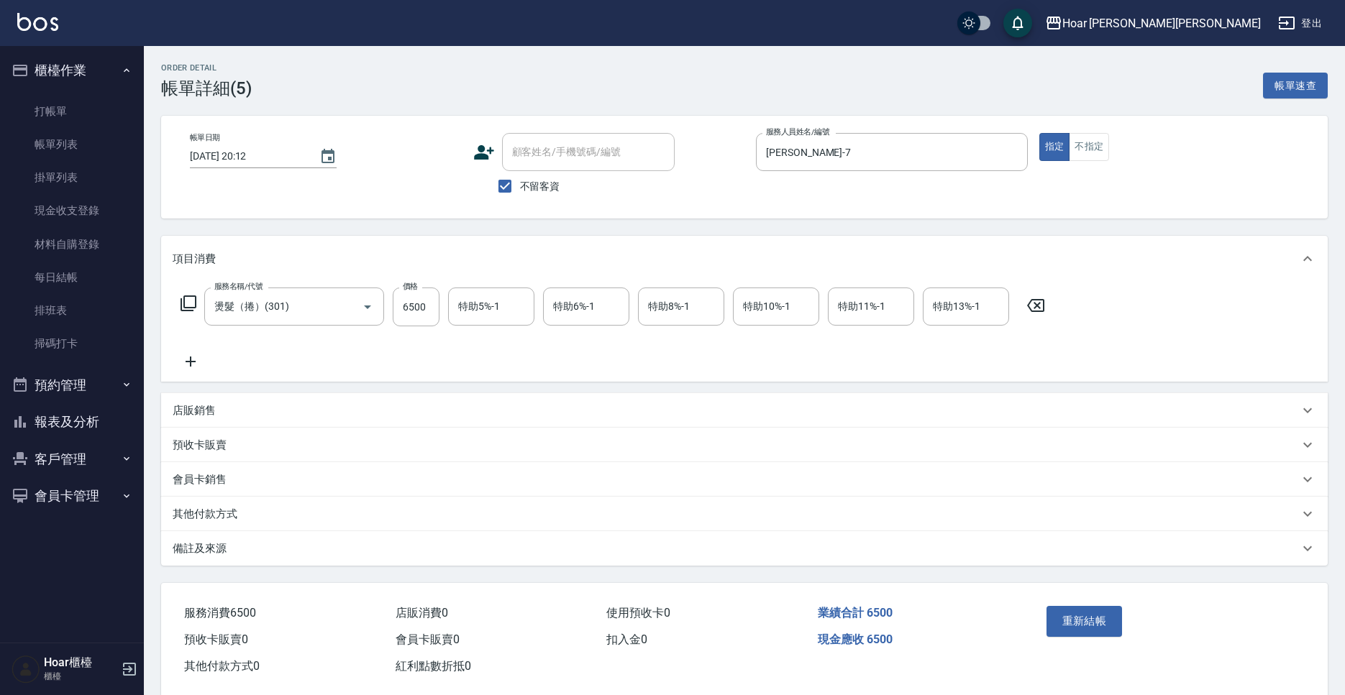
scroll to position [26, 0]
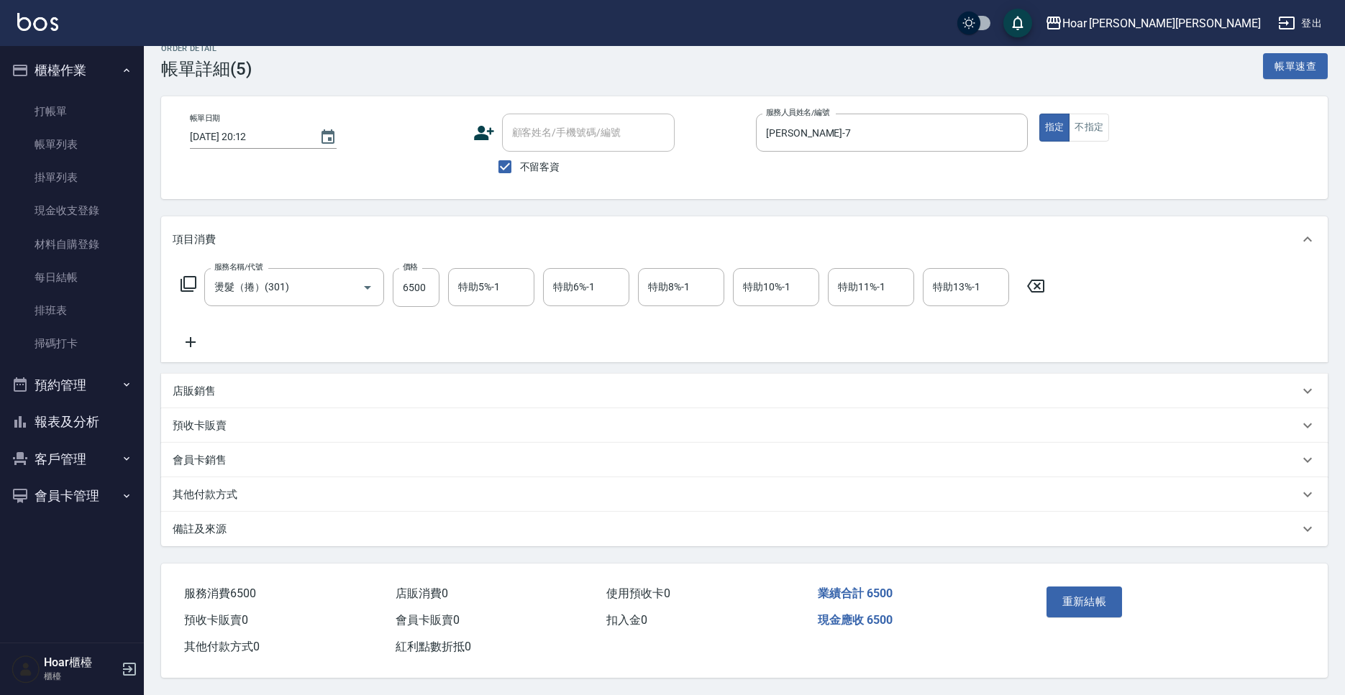
click at [253, 496] on div "其他付款方式" at bounding box center [744, 494] width 1166 height 35
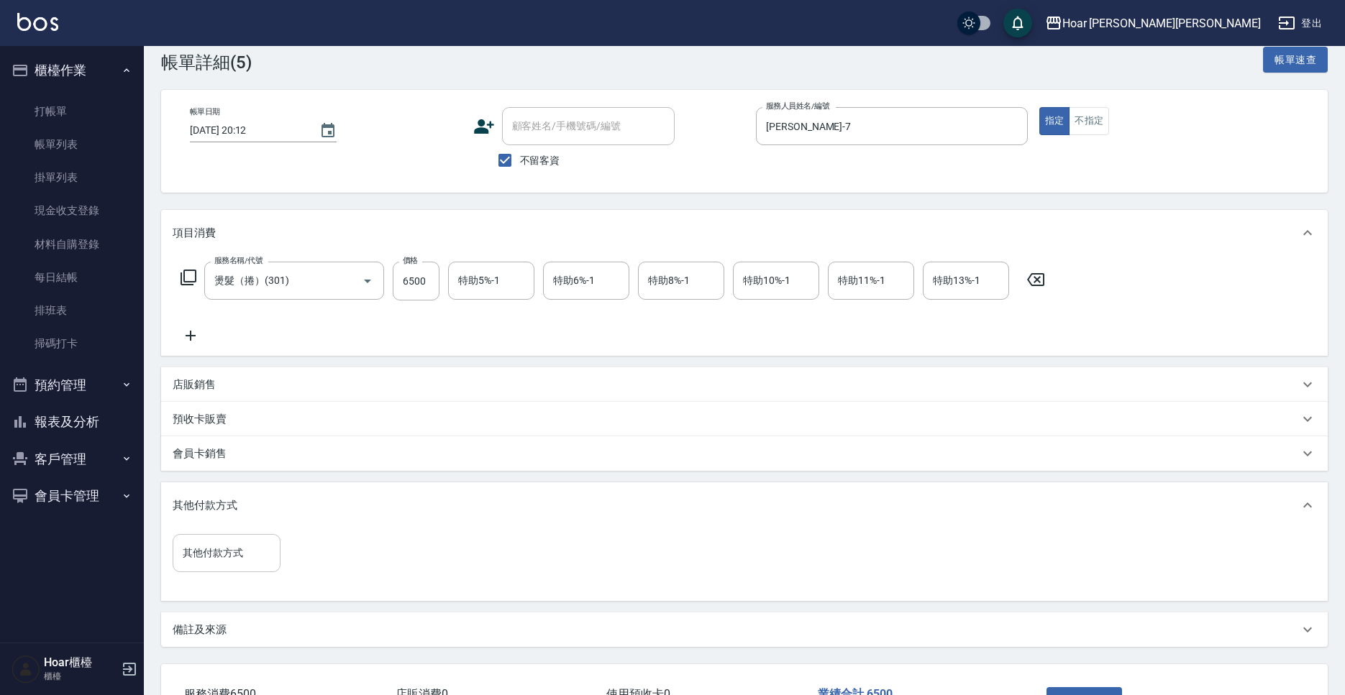
drag, startPoint x: 247, startPoint y: 536, endPoint x: 248, endPoint y: 552, distance: 15.9
click at [247, 537] on div "其他付款方式" at bounding box center [227, 553] width 108 height 38
click at [234, 585] on span "信用卡" at bounding box center [227, 638] width 108 height 24
type input "信用卡"
click at [332, 552] on input "0" at bounding box center [343, 553] width 108 height 39
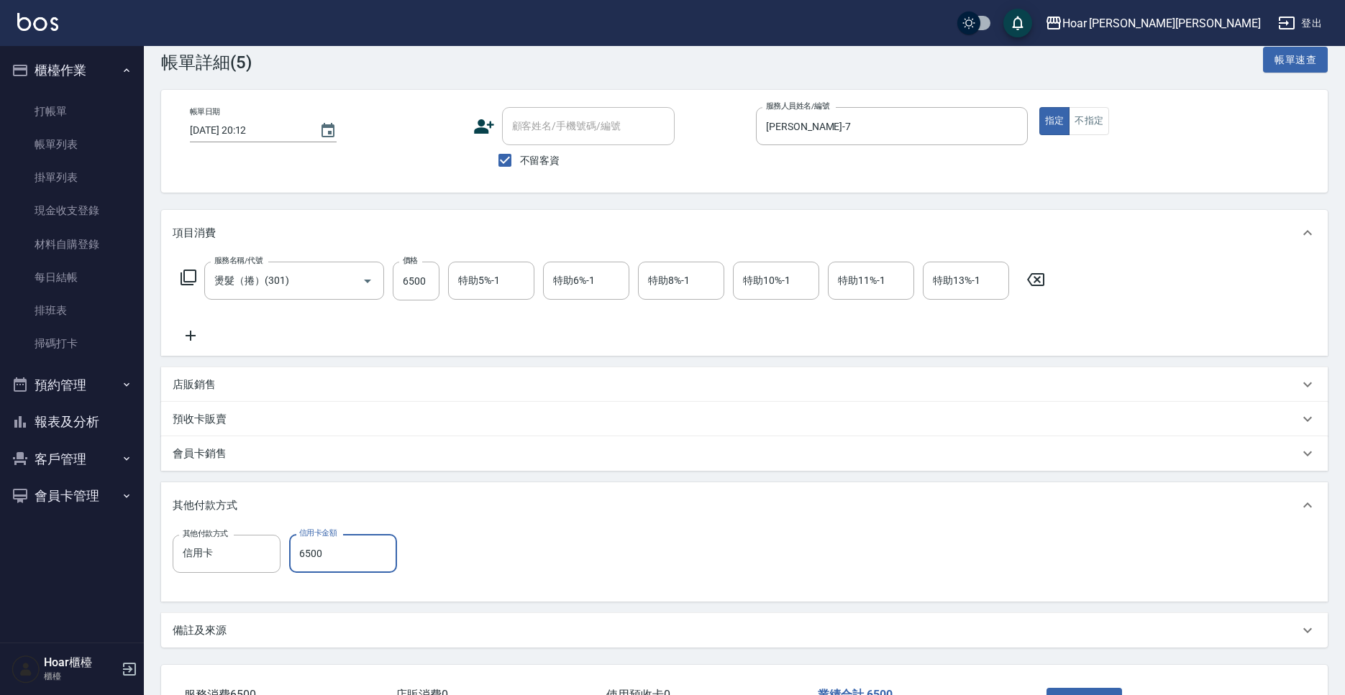
scroll to position [134, 0]
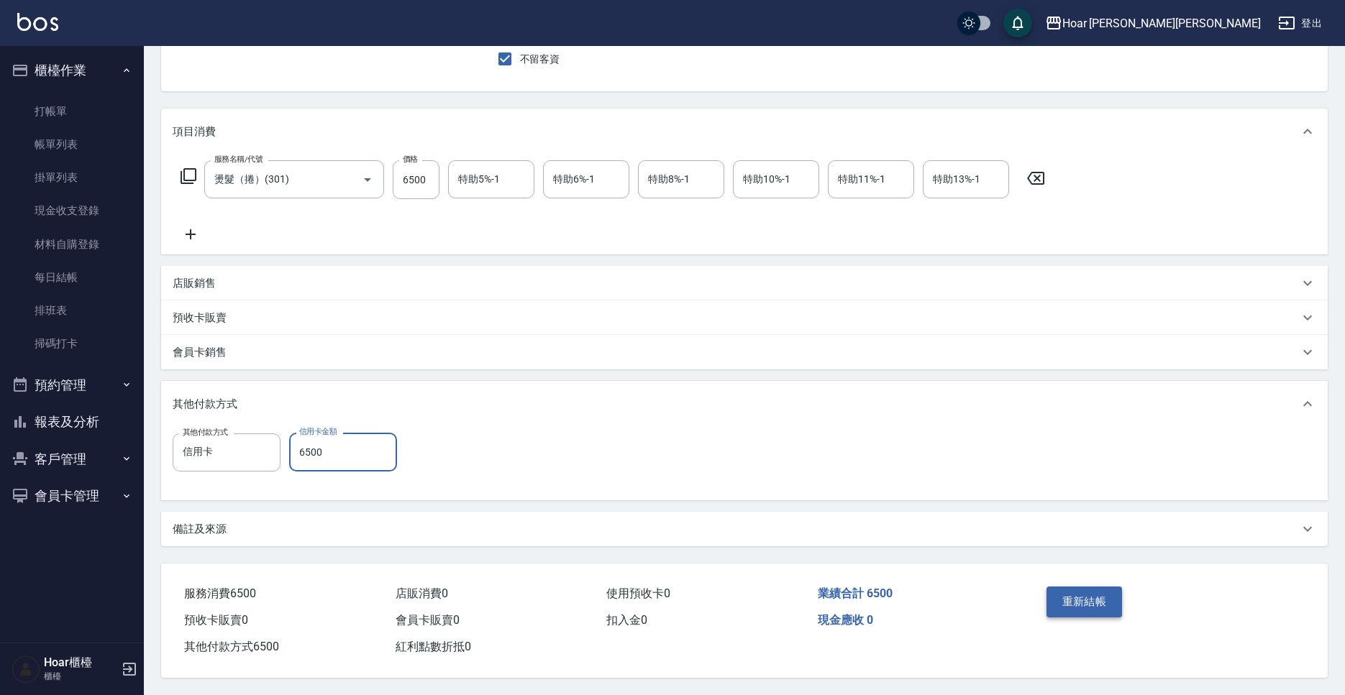
type input "6500"
click at [1056, 585] on button "重新結帳" at bounding box center [1084, 602] width 76 height 30
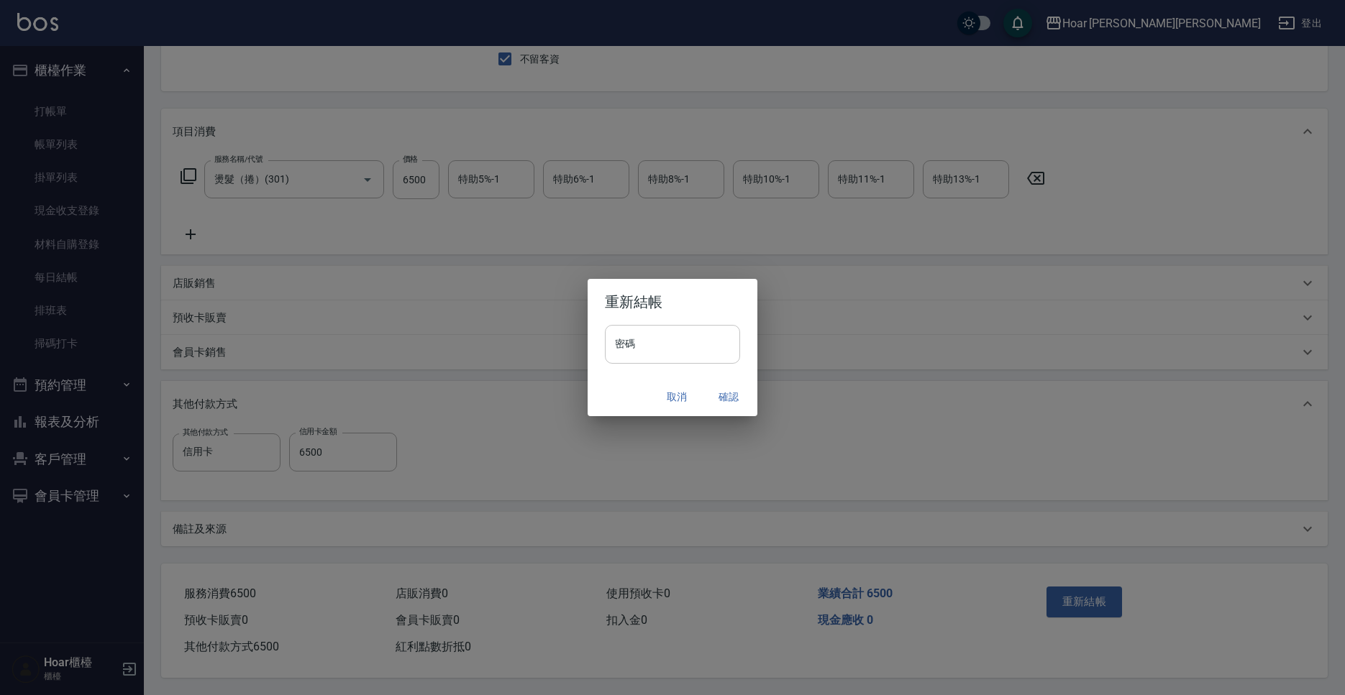
click at [715, 356] on input "密碼" at bounding box center [672, 344] width 135 height 39
type input "****"
click at [731, 395] on button "確認" at bounding box center [728, 397] width 46 height 27
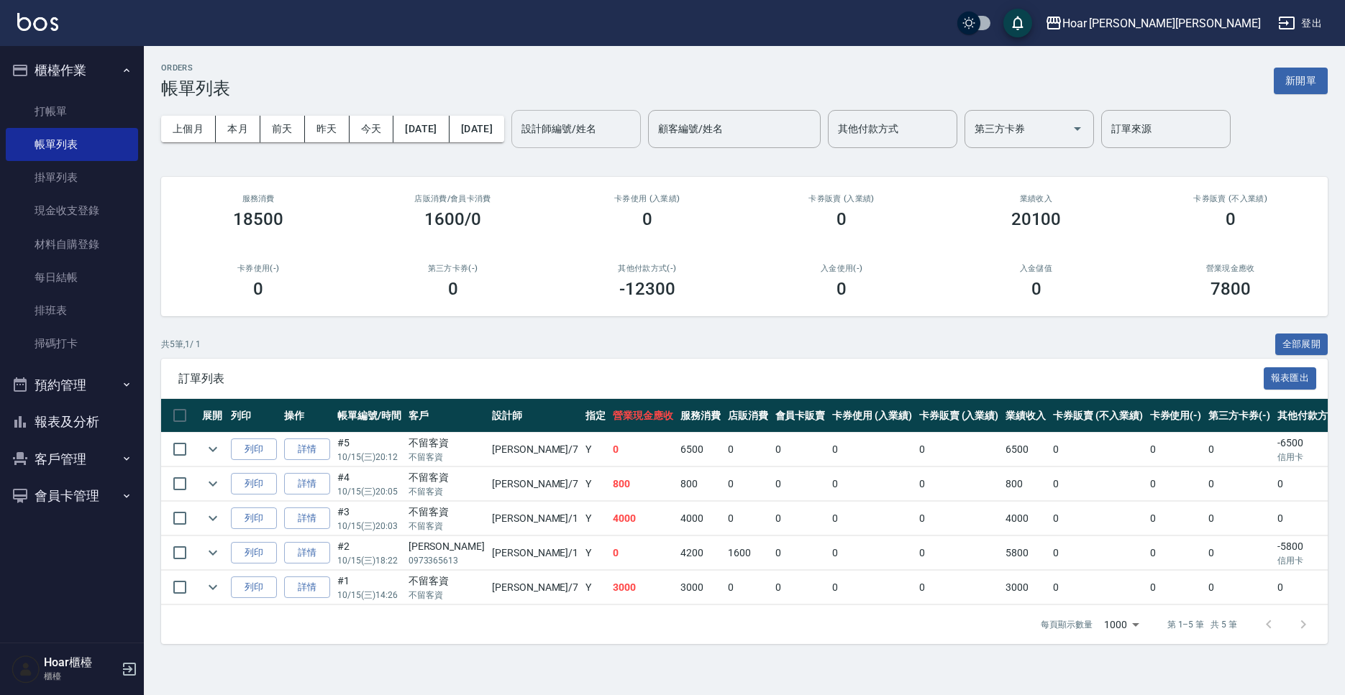
click at [634, 136] on input "設計師編號/姓名" at bounding box center [576, 128] width 116 height 25
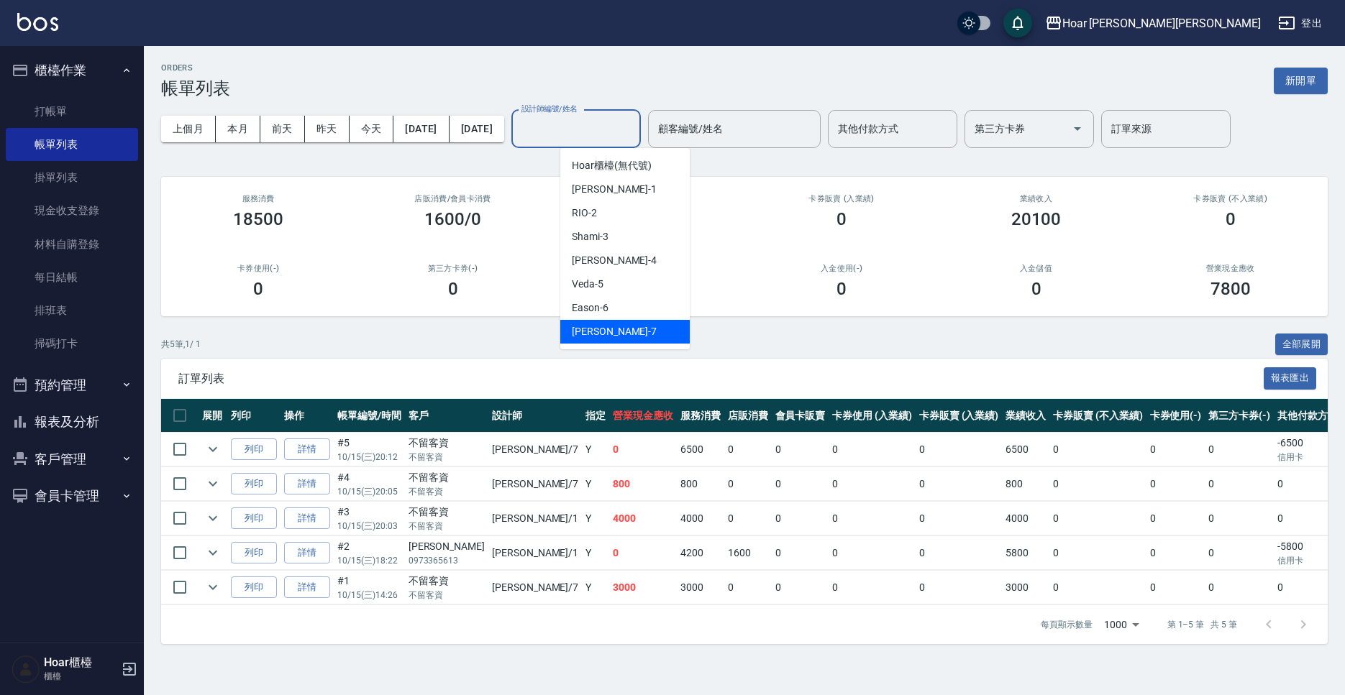
click at [595, 329] on span "[PERSON_NAME] -7" at bounding box center [614, 331] width 85 height 15
type input "[PERSON_NAME]-7"
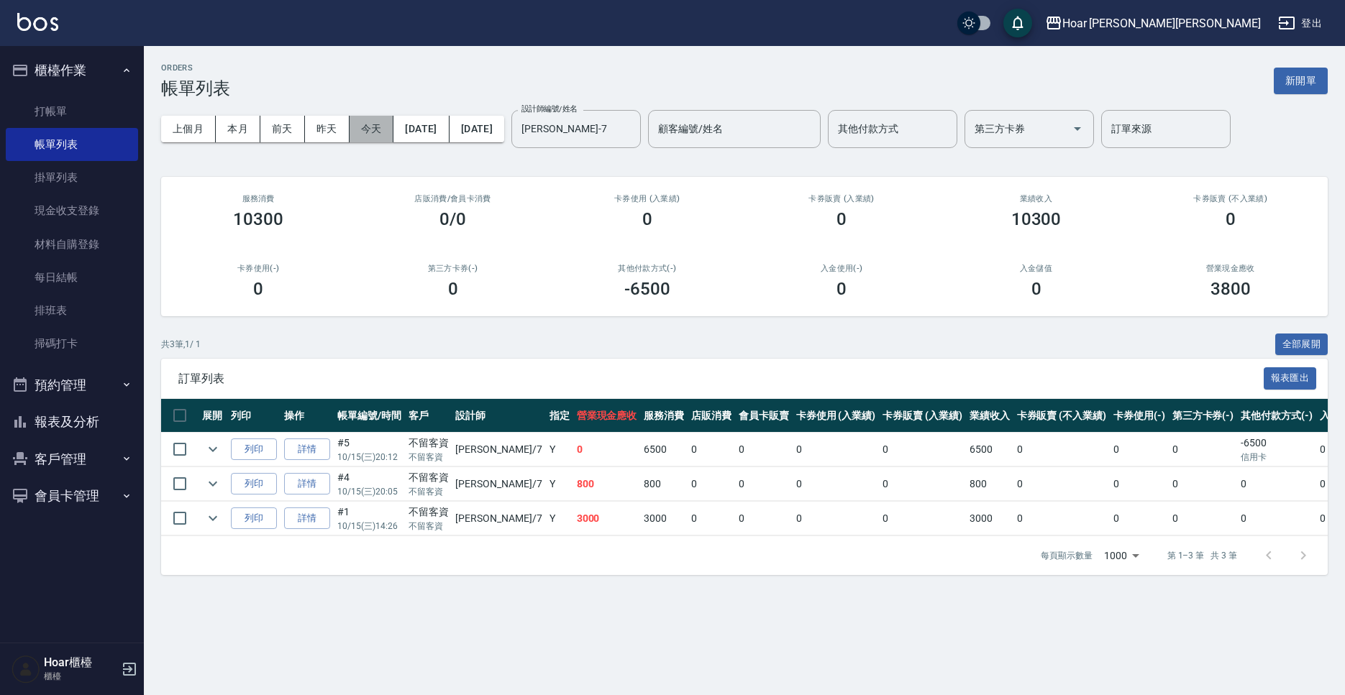
click at [353, 130] on button "今天" at bounding box center [371, 129] width 45 height 27
click at [370, 135] on button "今天" at bounding box center [371, 129] width 45 height 27
click at [633, 133] on icon "Clear" at bounding box center [625, 129] width 14 height 14
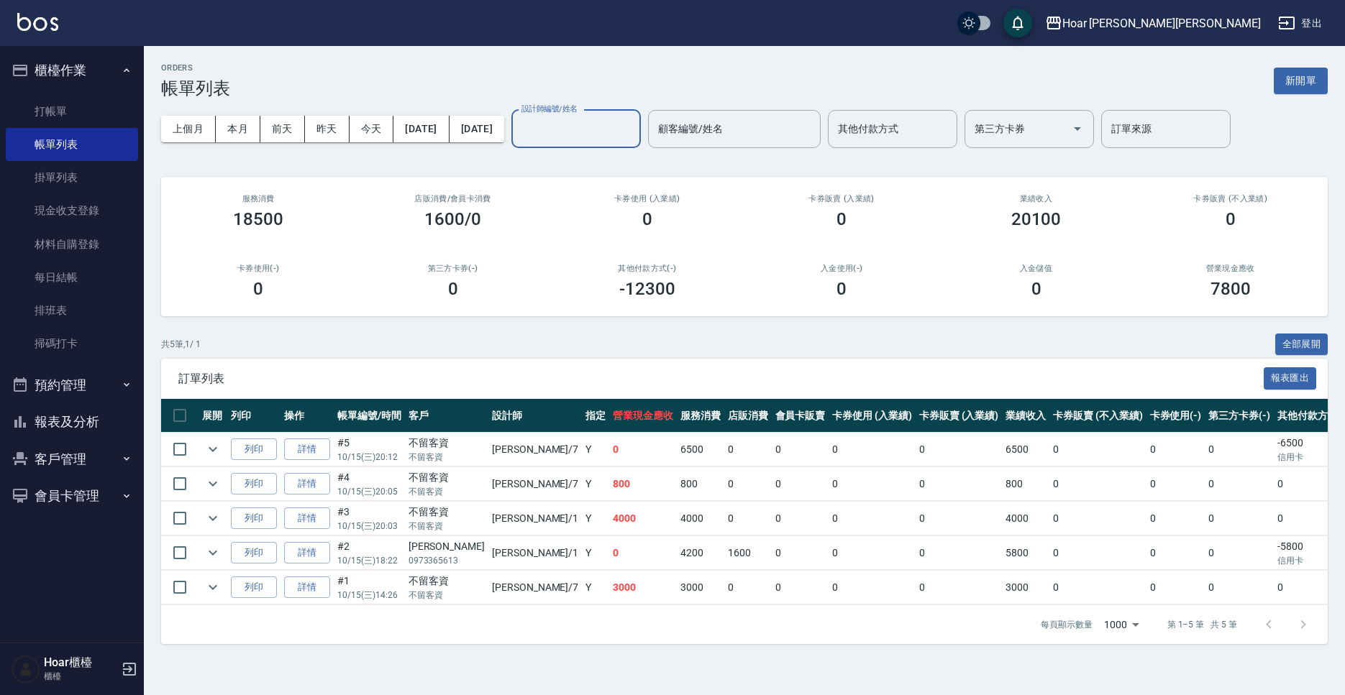
click at [622, 132] on input "設計師編號/姓名" at bounding box center [576, 128] width 116 height 25
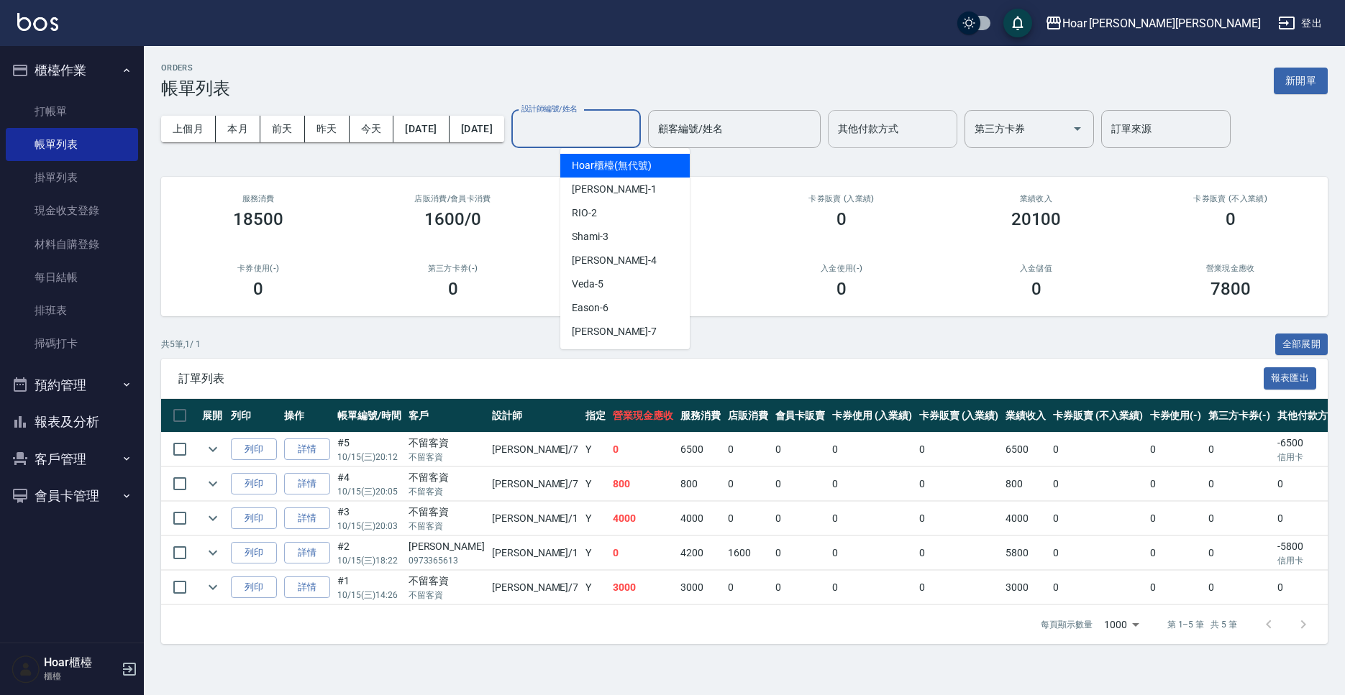
drag, startPoint x: 933, startPoint y: 124, endPoint x: 923, endPoint y: 124, distance: 9.3
click at [931, 124] on input "其他付款方式" at bounding box center [892, 128] width 116 height 25
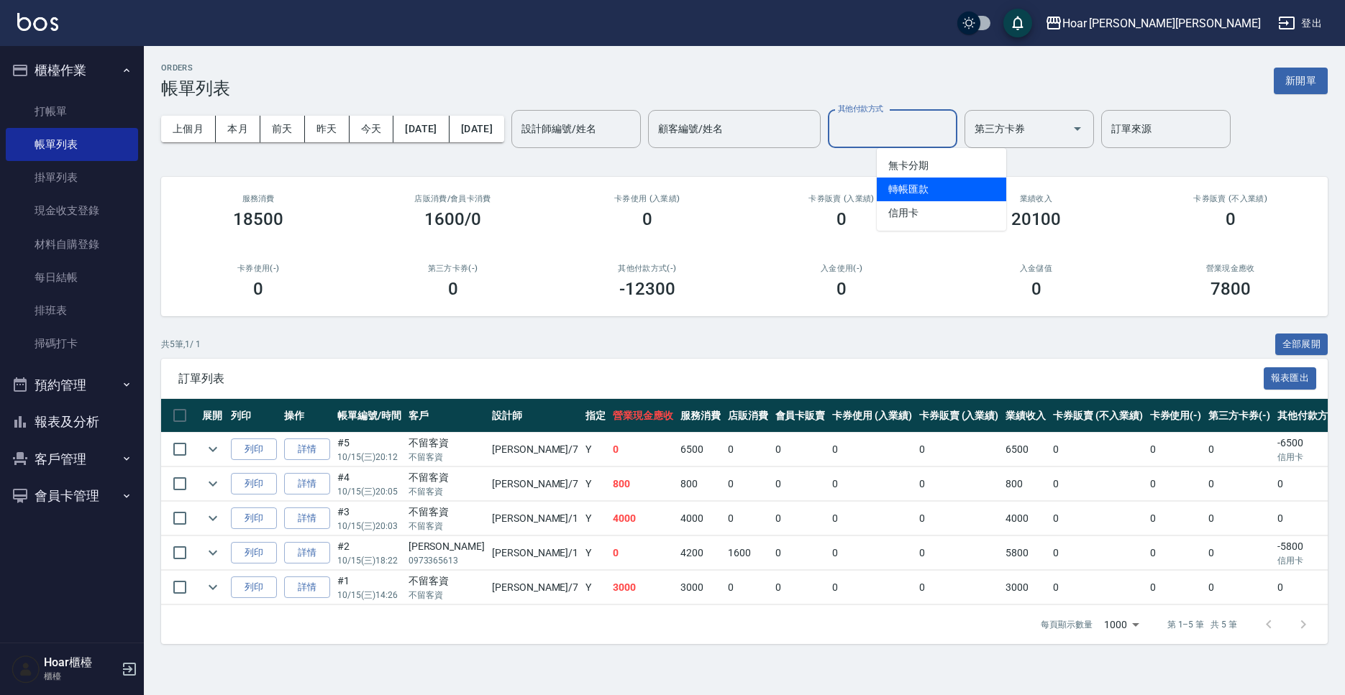
click at [900, 197] on span "轉帳匯款" at bounding box center [941, 190] width 129 height 24
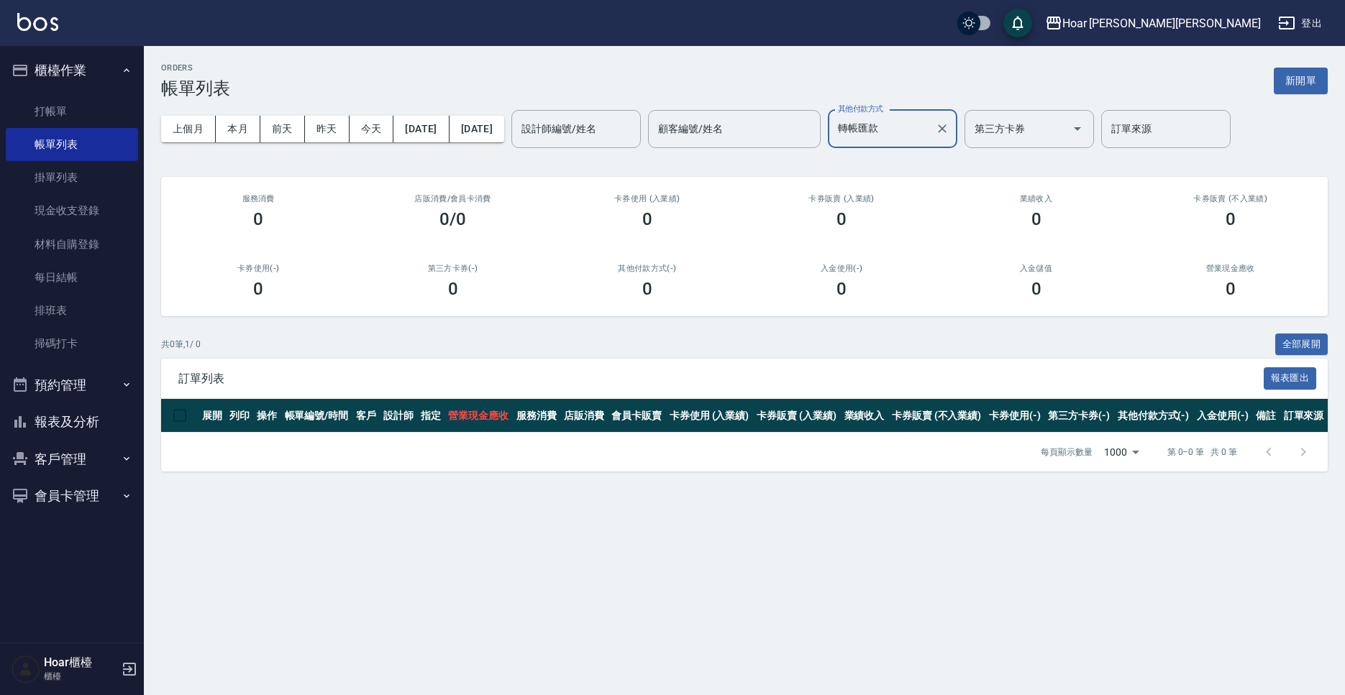
click at [907, 141] on input "轉帳匯款" at bounding box center [881, 128] width 95 height 25
click at [912, 208] on span "信用卡" at bounding box center [941, 213] width 129 height 24
type input "信用卡"
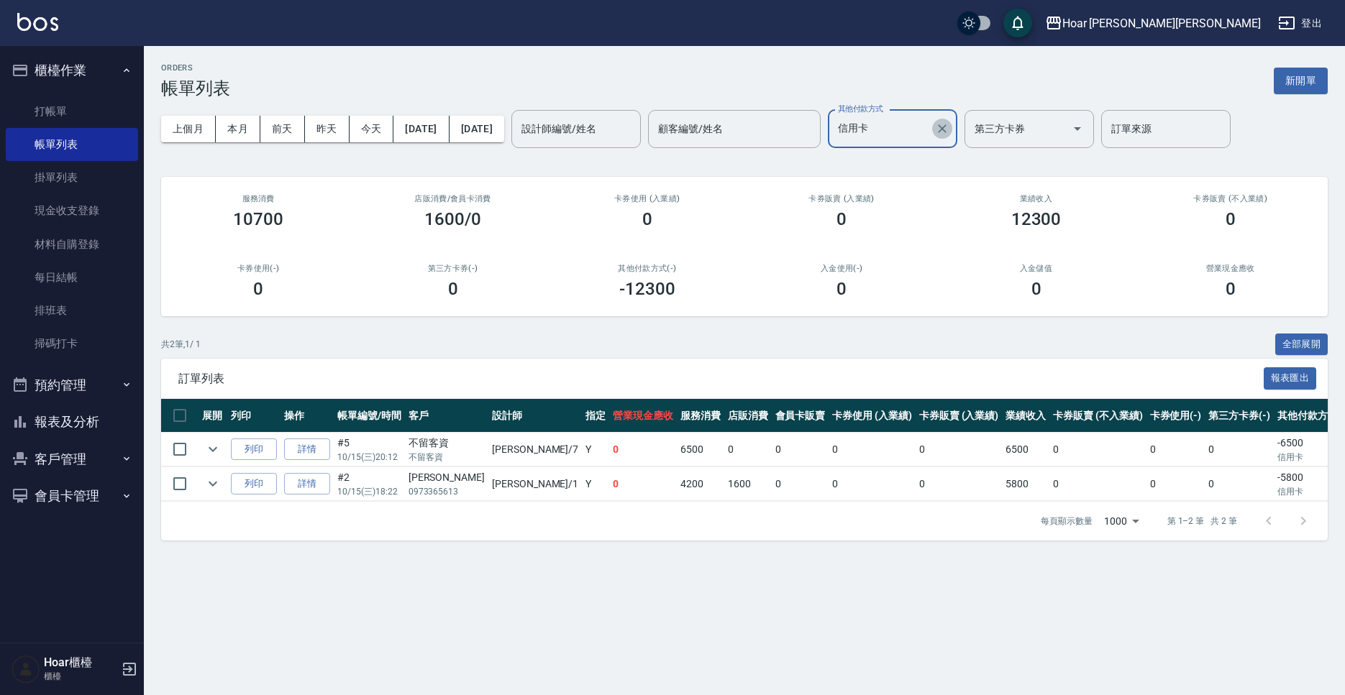
click at [946, 128] on icon "Clear" at bounding box center [942, 128] width 9 height 9
